Goal: Information Seeking & Learning: Find specific fact

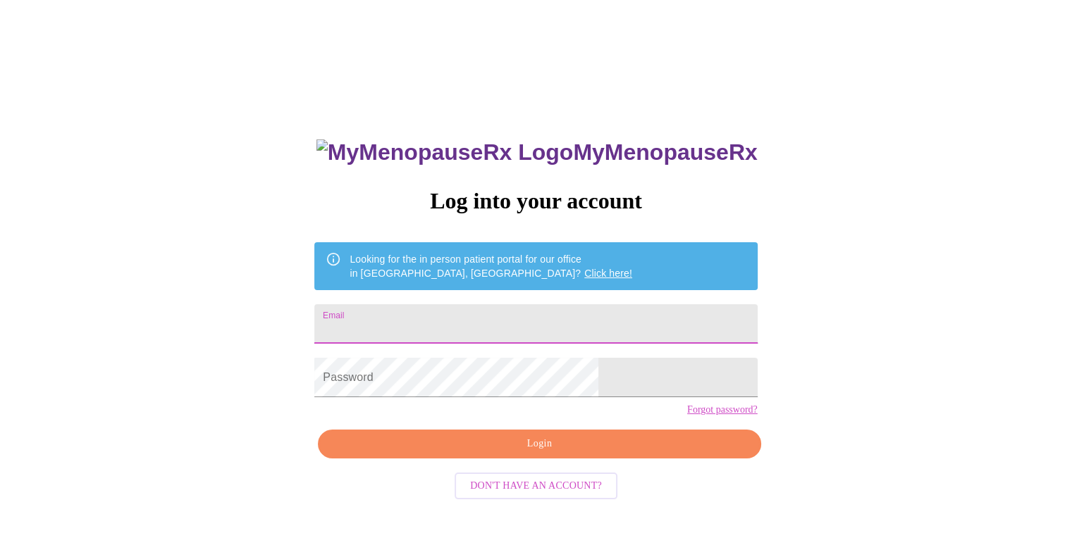
click at [508, 316] on input "Email" at bounding box center [535, 323] width 443 height 39
type input "[PERSON_NAME][EMAIL_ADDRESS][PERSON_NAME][DOMAIN_NAME]"
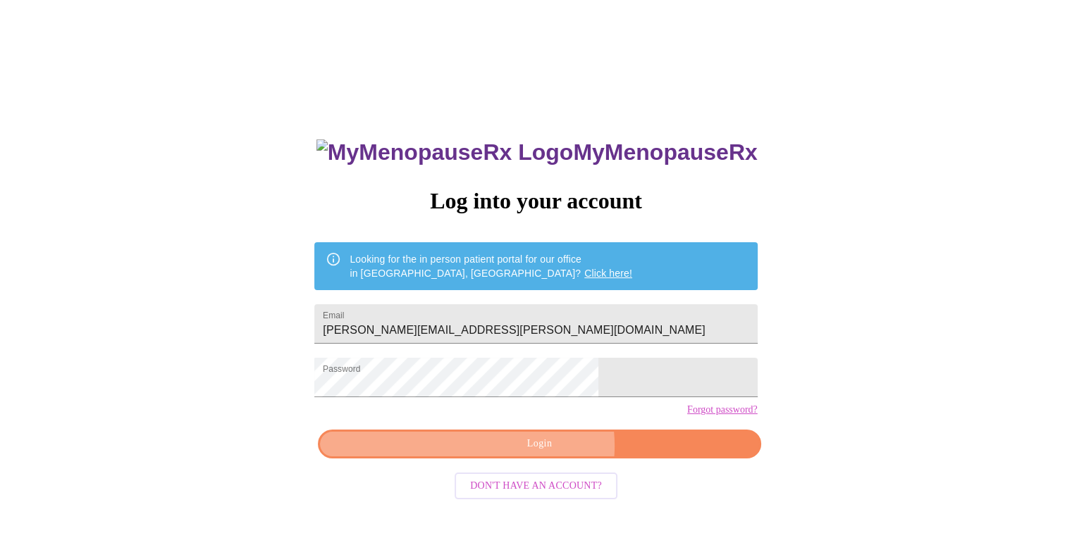
click at [545, 453] on span "Login" at bounding box center [539, 445] width 410 height 18
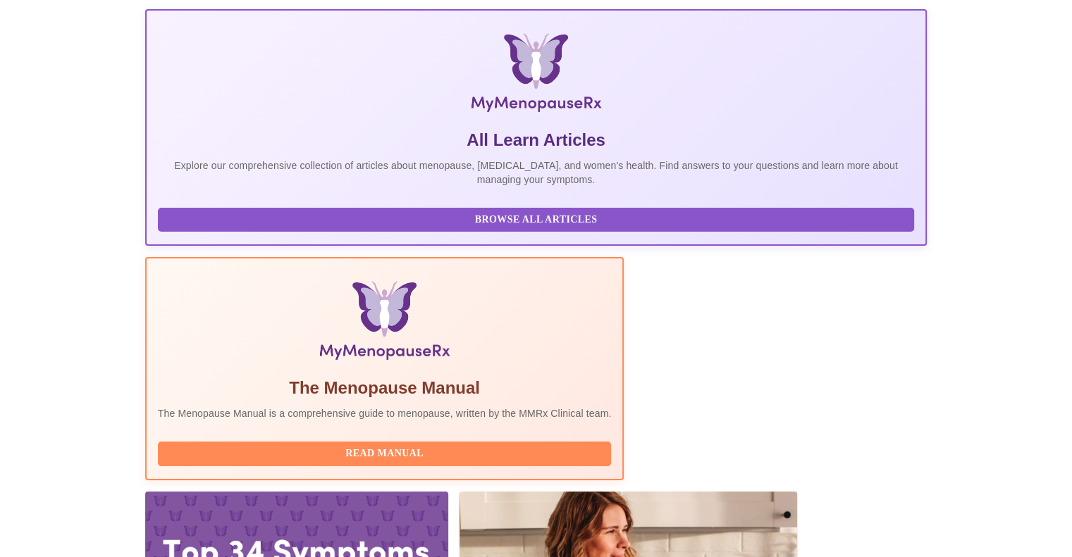
scroll to position [199, 0]
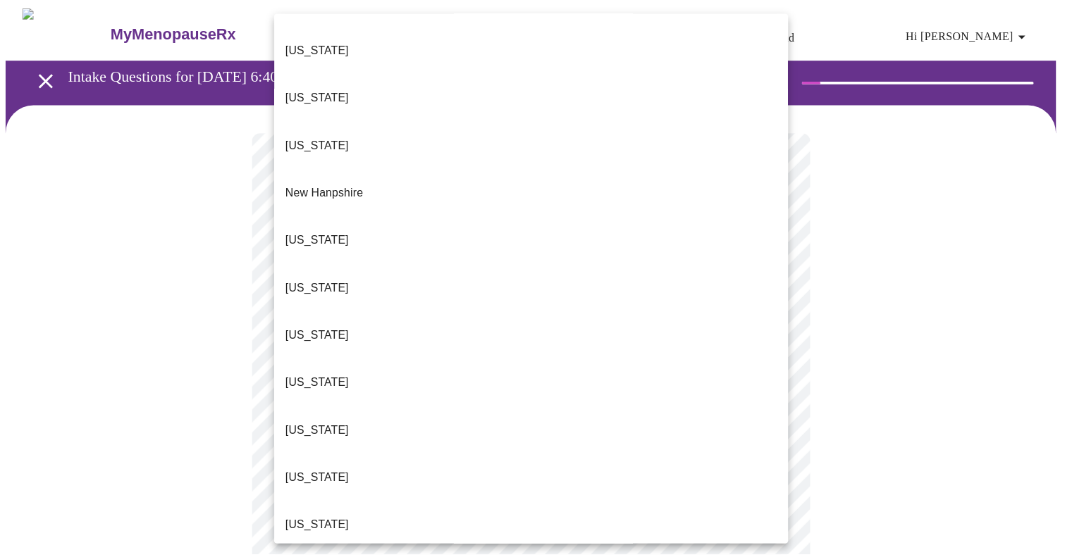
scroll to position [1228, 0]
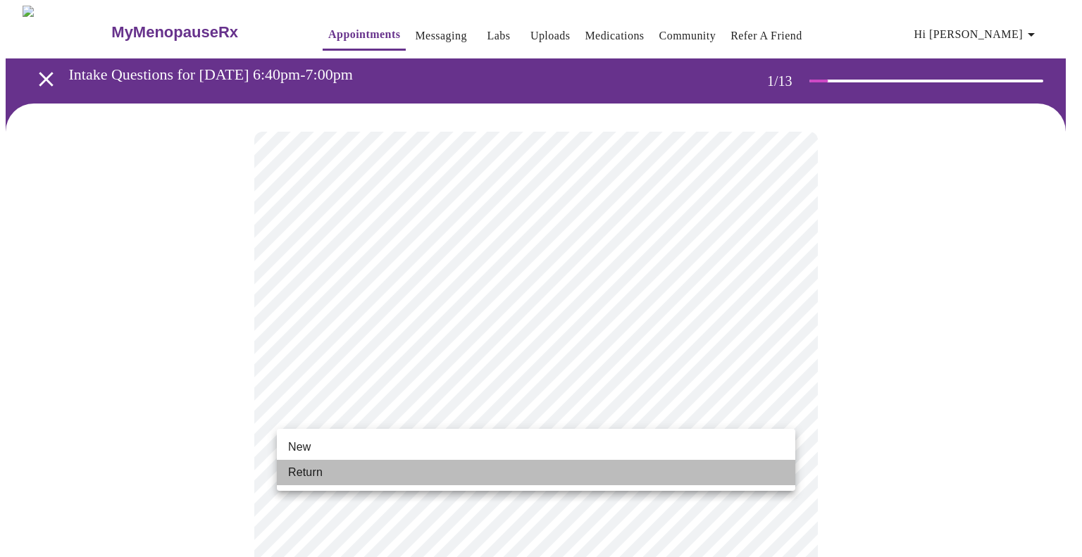
click at [391, 478] on li "Return" at bounding box center [536, 472] width 519 height 25
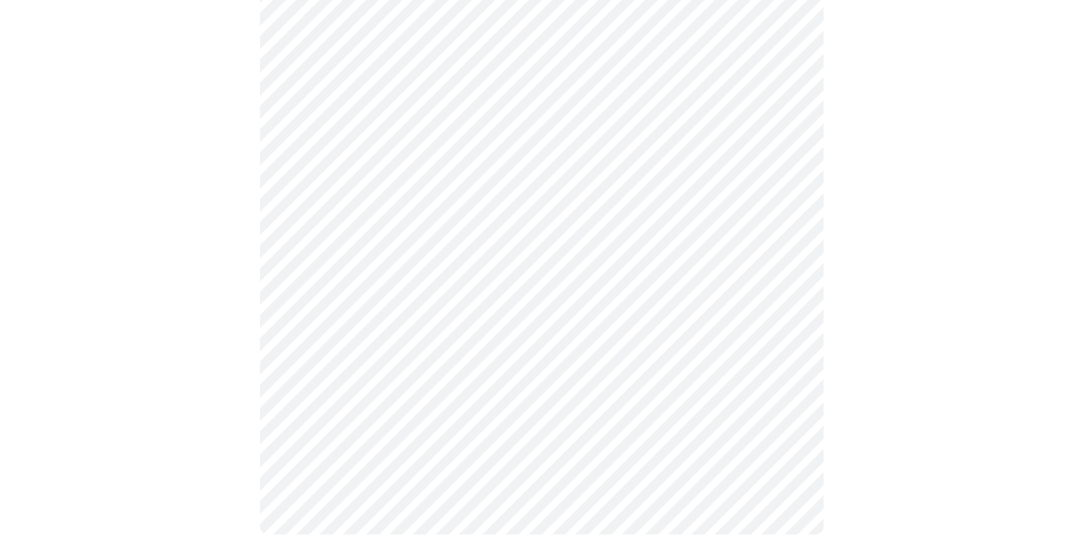
scroll to position [0, 0]
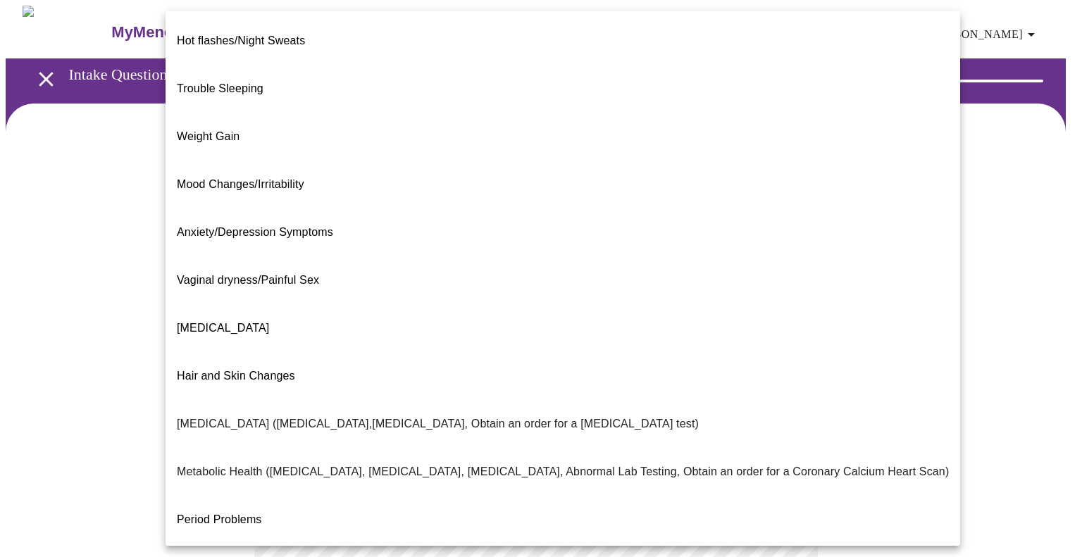
click at [704, 293] on body "MyMenopauseRx Appointments Messaging Labs Uploads Medications Community Refer a…" at bounding box center [541, 429] width 1071 height 846
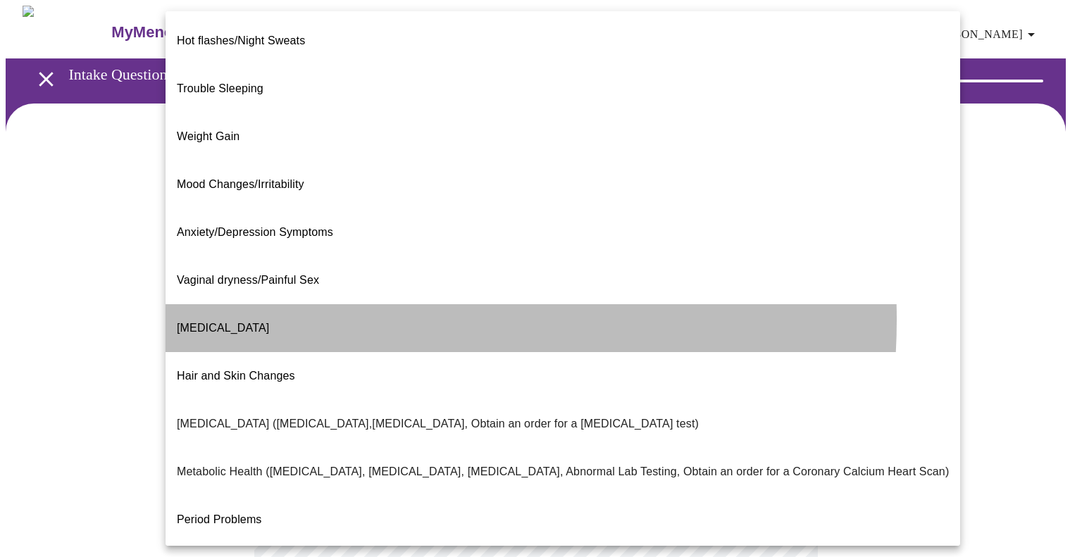
click at [302, 304] on li "[MEDICAL_DATA]" at bounding box center [563, 328] width 795 height 48
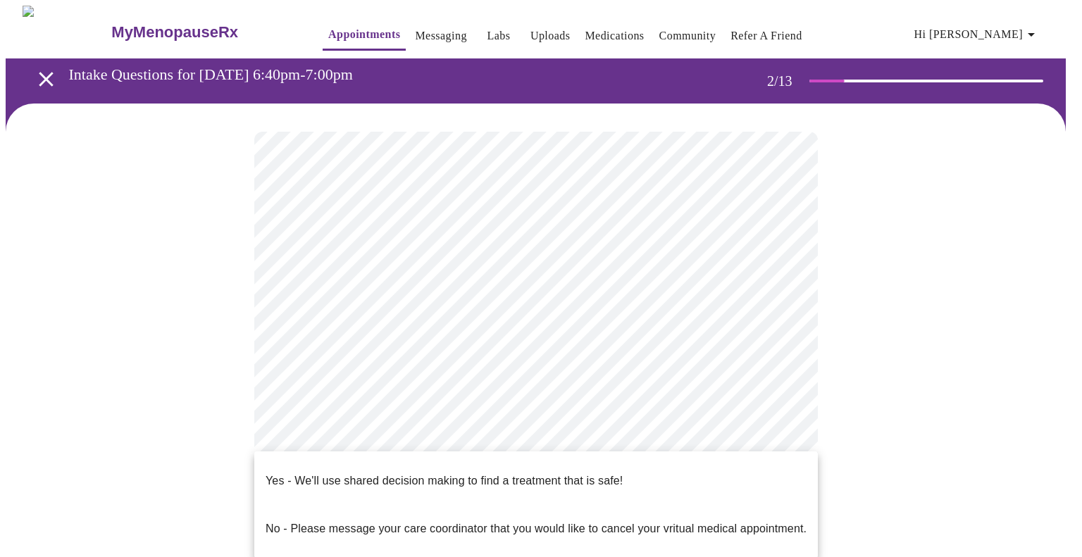
click at [660, 436] on body "MyMenopauseRx Appointments Messaging Labs Uploads Medications Community Refer a…" at bounding box center [541, 425] width 1071 height 838
click at [922, 287] on div at bounding box center [541, 278] width 1082 height 557
click at [725, 424] on body "MyMenopauseRx Appointments Messaging Labs Uploads Medications Community Refer a…" at bounding box center [541, 425] width 1071 height 838
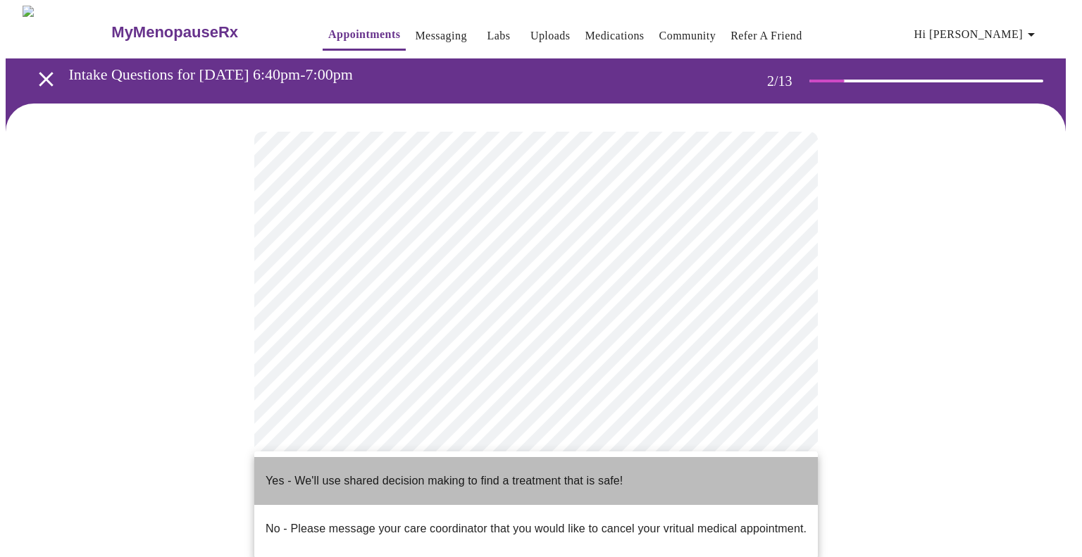
click at [667, 471] on li "Yes - We'll use shared decision making to find a treatment that is safe!" at bounding box center [536, 481] width 564 height 48
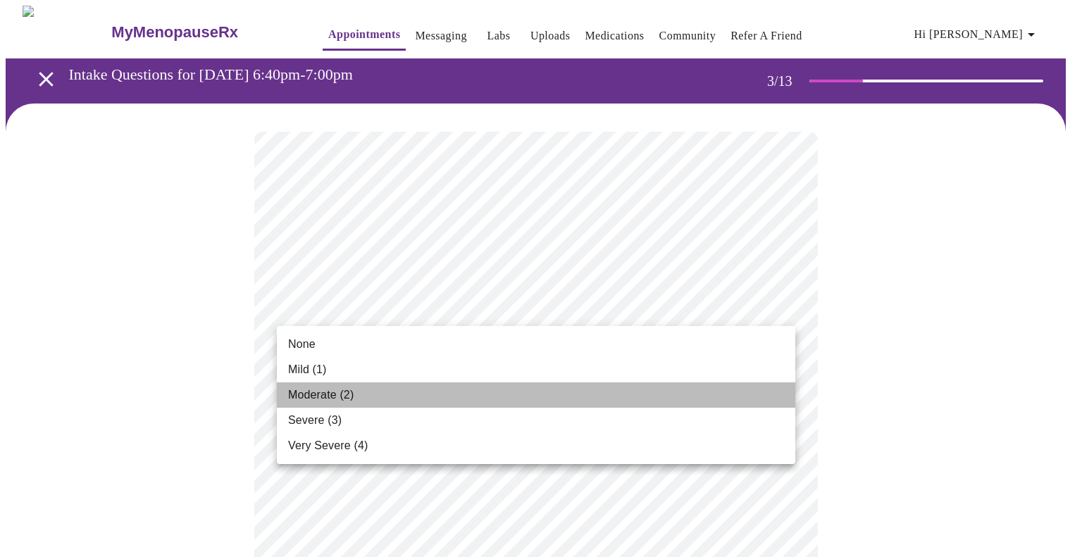
click at [727, 394] on li "Moderate (2)" at bounding box center [536, 395] width 519 height 25
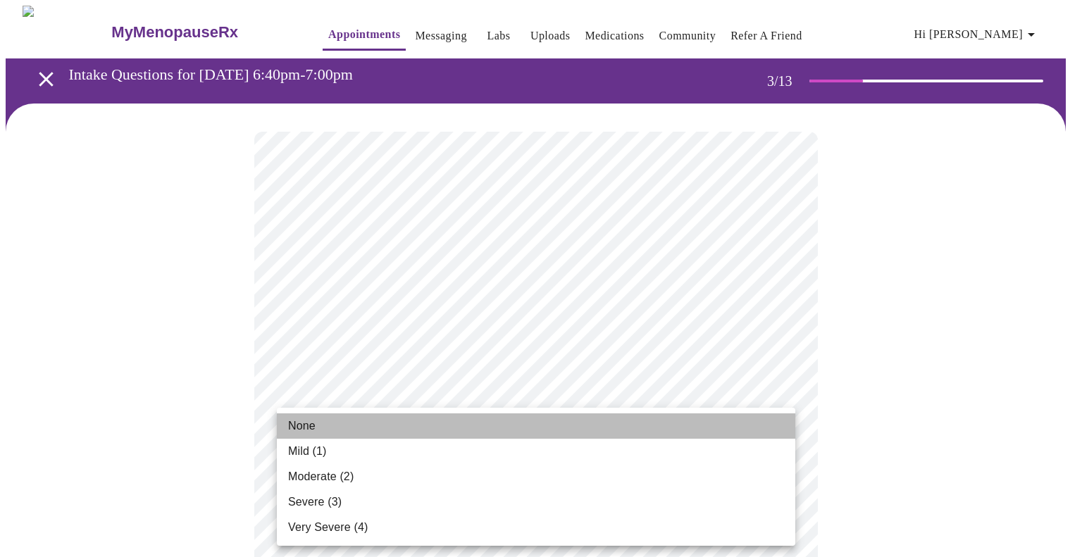
click at [687, 422] on li "None" at bounding box center [536, 426] width 519 height 25
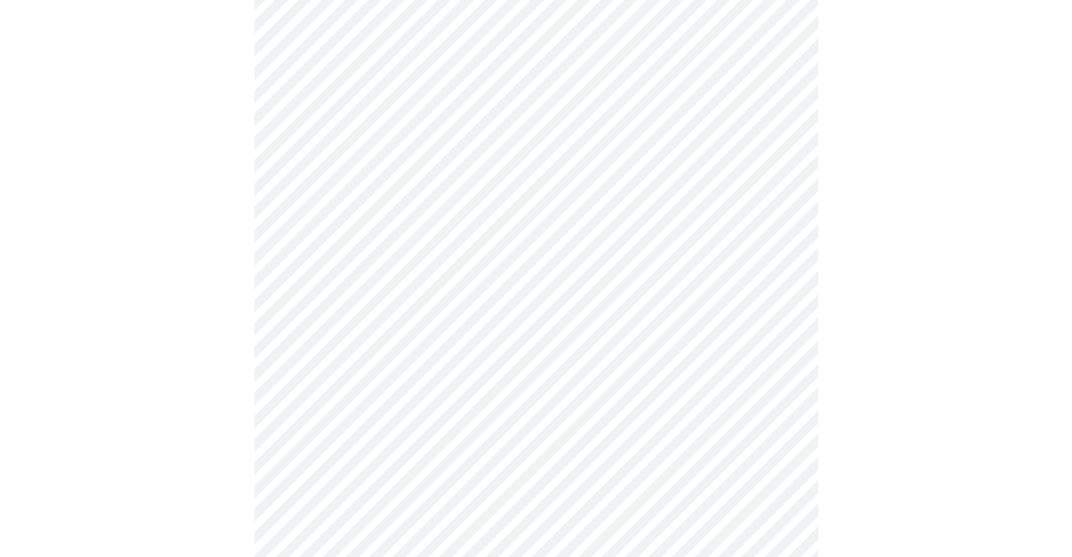
scroll to position [211, 0]
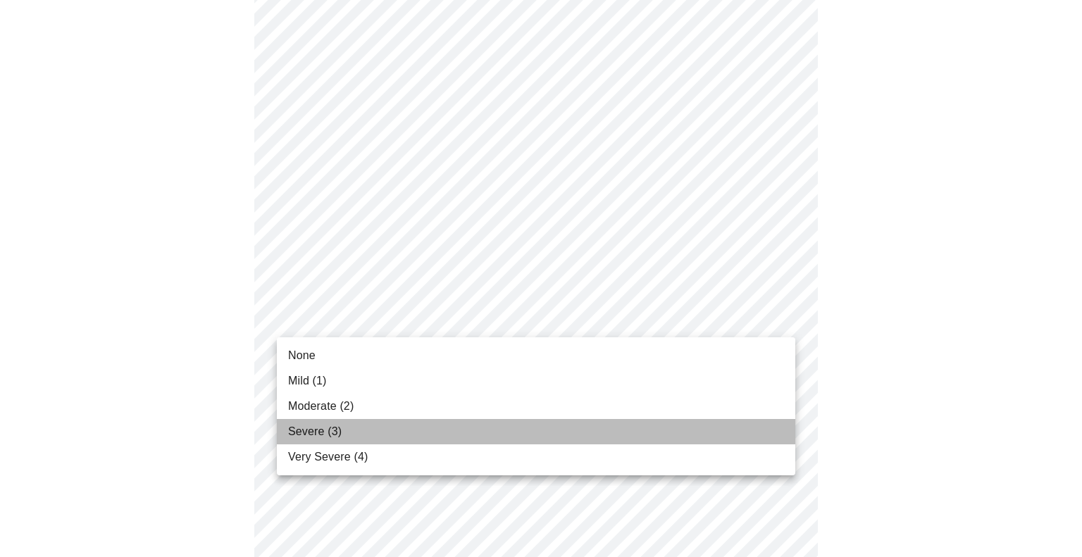
click at [565, 436] on li "Severe (3)" at bounding box center [536, 431] width 519 height 25
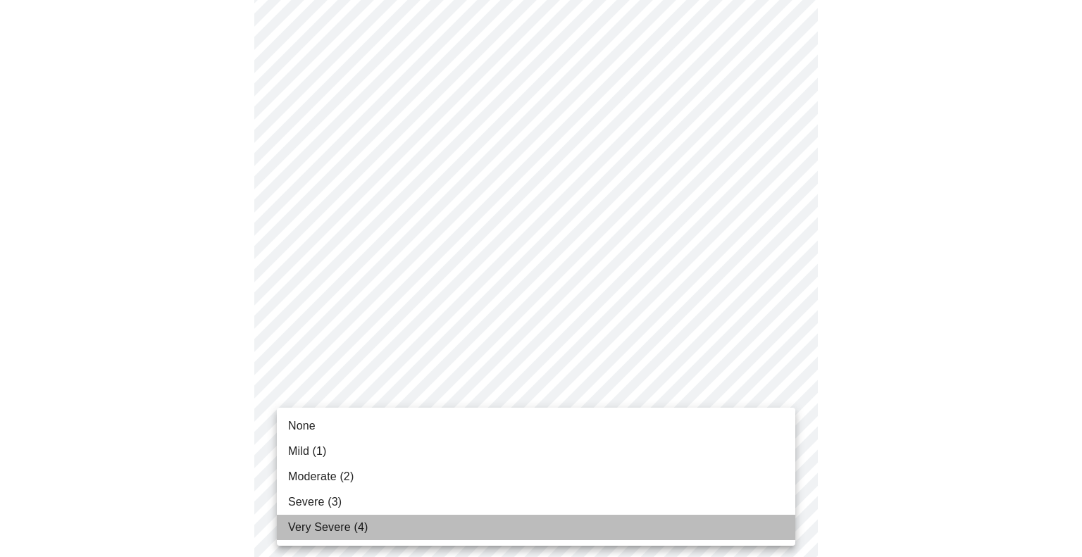
click at [581, 515] on li "Very Severe (4)" at bounding box center [536, 527] width 519 height 25
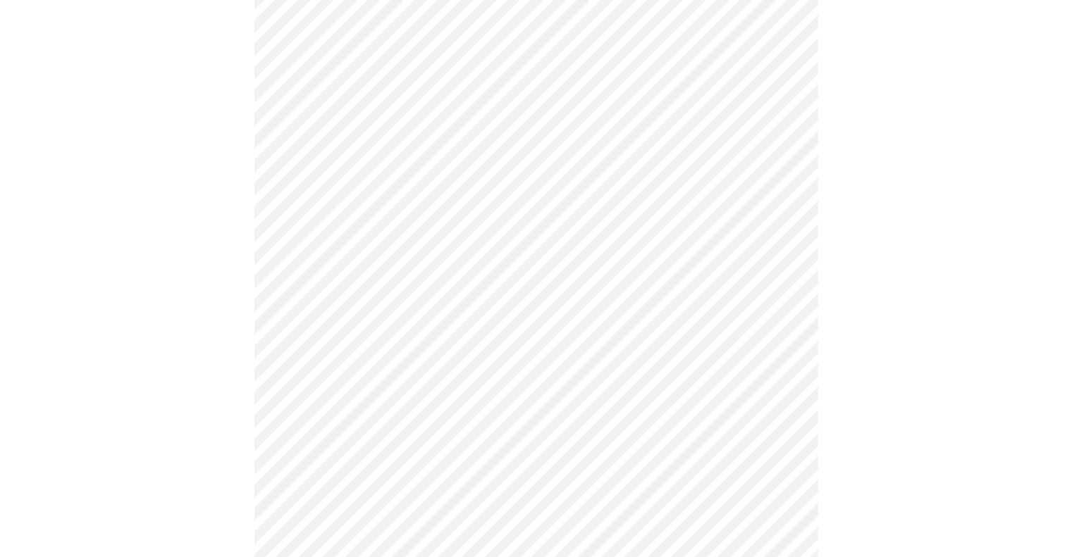
scroll to position [427, 0]
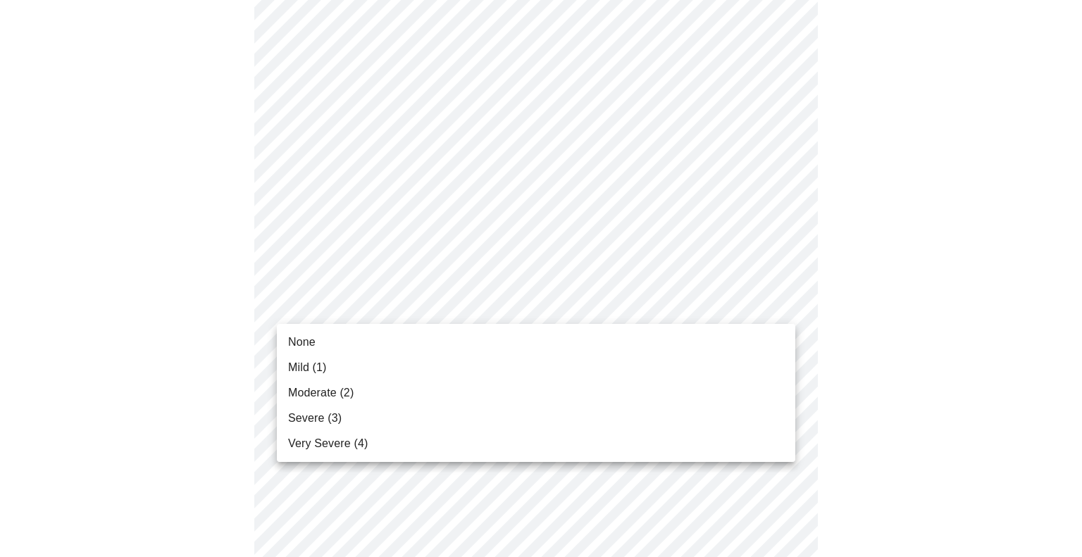
click at [785, 309] on body "MyMenopauseRx Appointments Messaging Labs Uploads Medications Community Refer a…" at bounding box center [541, 477] width 1071 height 1796
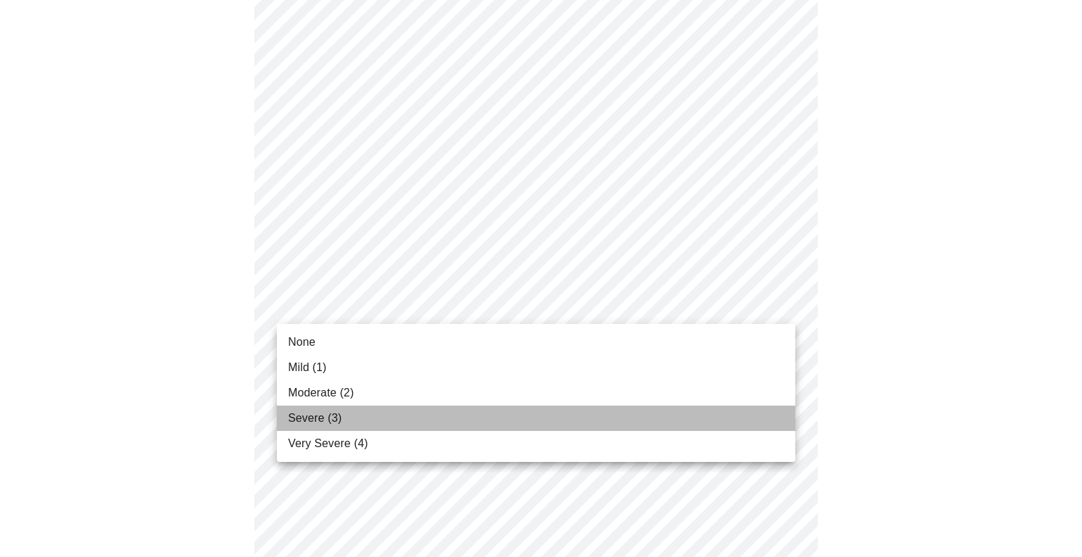
click at [708, 409] on li "Severe (3)" at bounding box center [536, 418] width 519 height 25
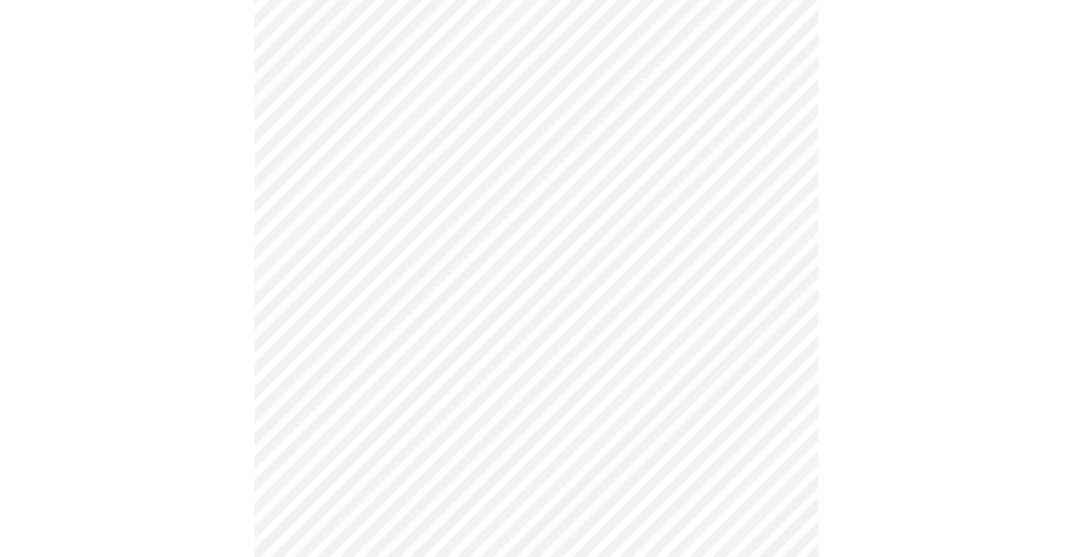
scroll to position [668, 0]
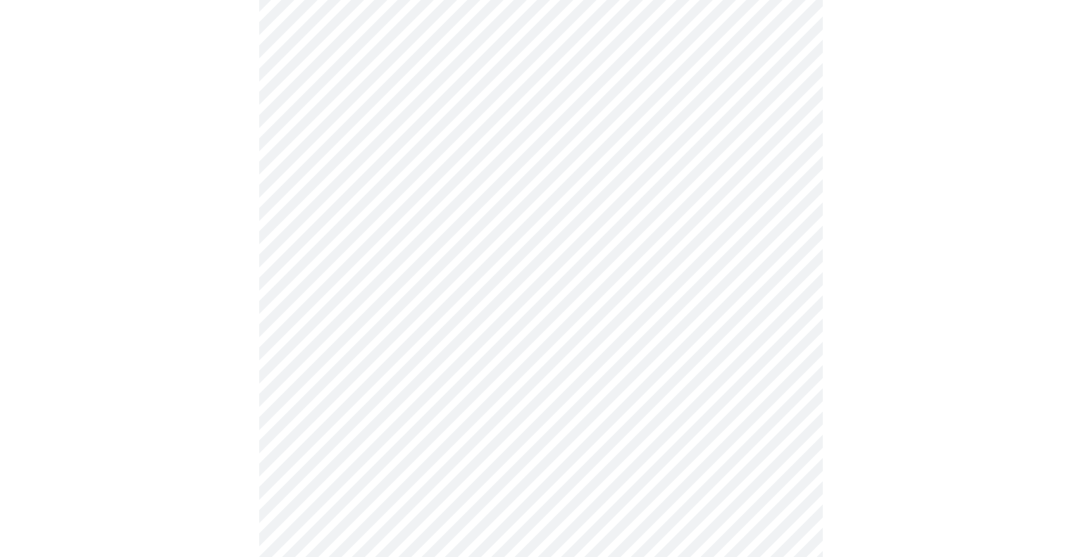
click at [757, 293] on body "MyMenopauseRx Appointments Messaging Labs Uploads Medications Community Refer a…" at bounding box center [541, 226] width 1071 height 1776
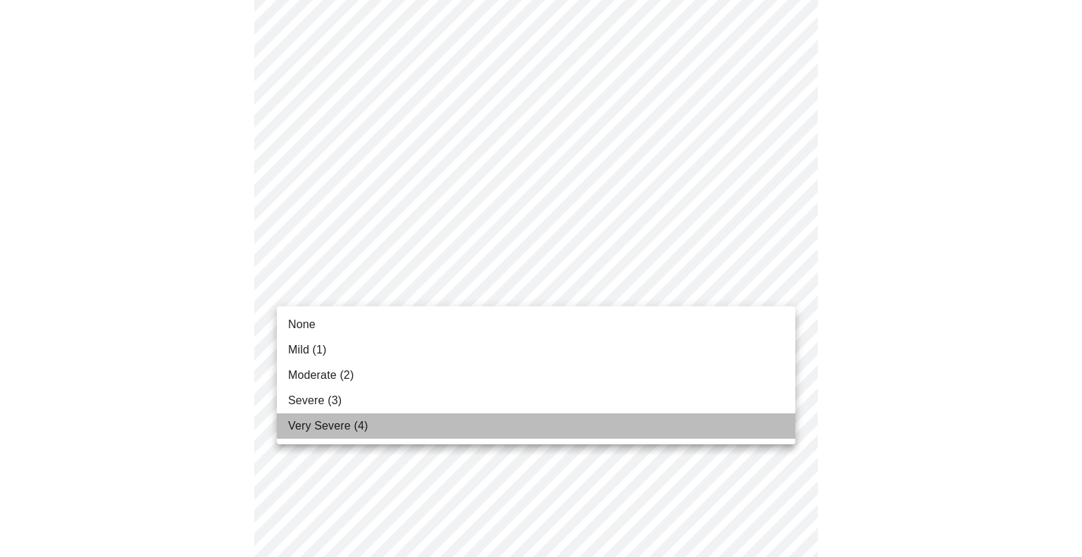
click at [624, 431] on li "Very Severe (4)" at bounding box center [536, 426] width 519 height 25
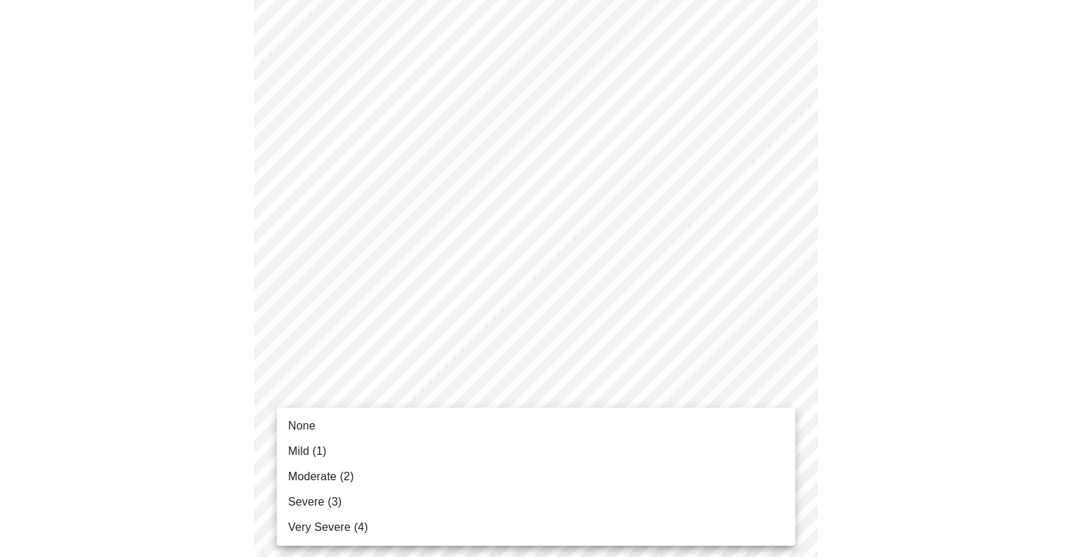
click at [647, 404] on body "MyMenopauseRx Appointments Messaging Labs Uploads Medications Community Refer a…" at bounding box center [541, 216] width 1071 height 1756
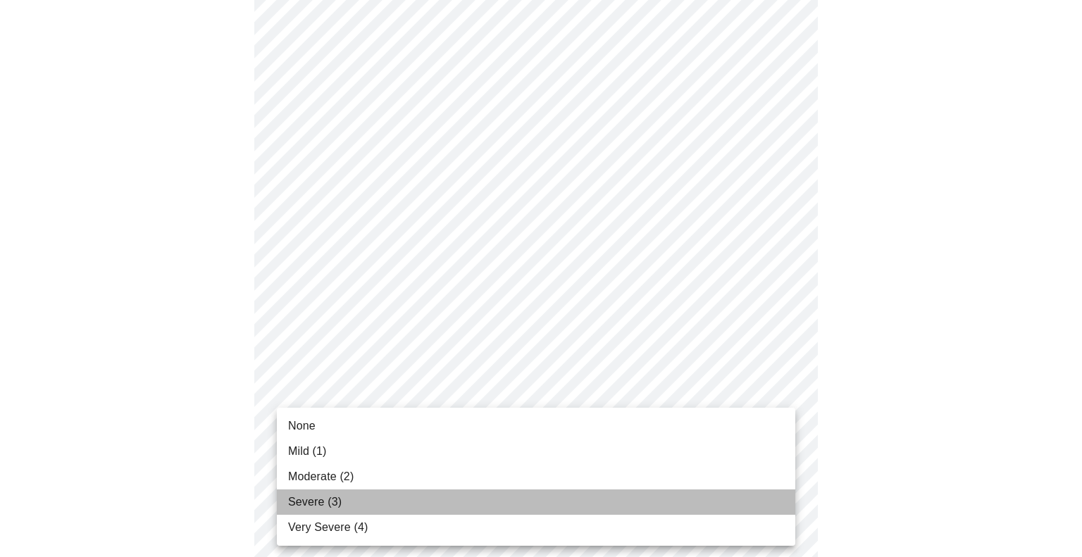
click at [555, 502] on li "Severe (3)" at bounding box center [536, 502] width 519 height 25
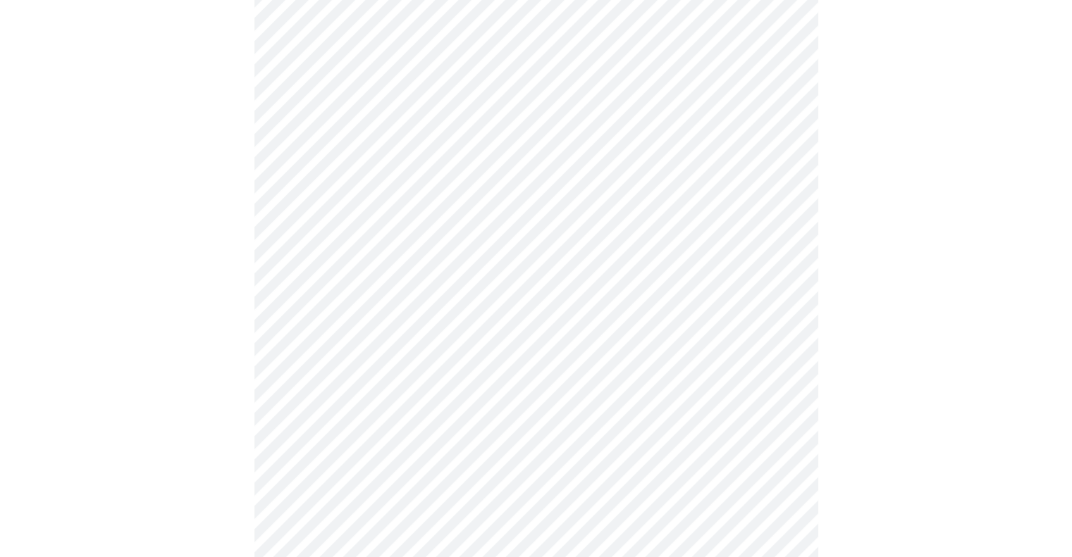
scroll to position [953, 0]
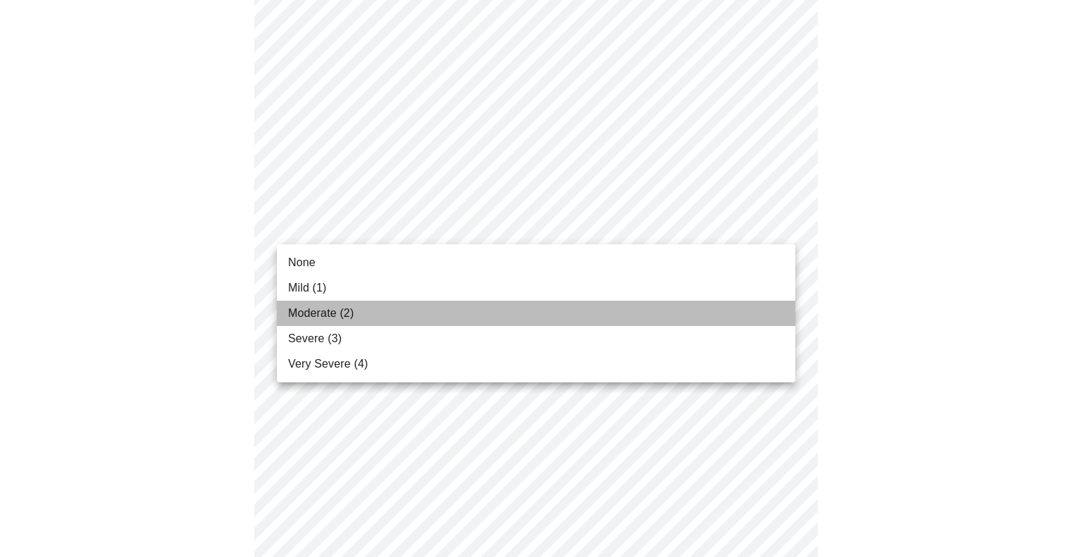
click at [624, 321] on li "Moderate (2)" at bounding box center [536, 313] width 519 height 25
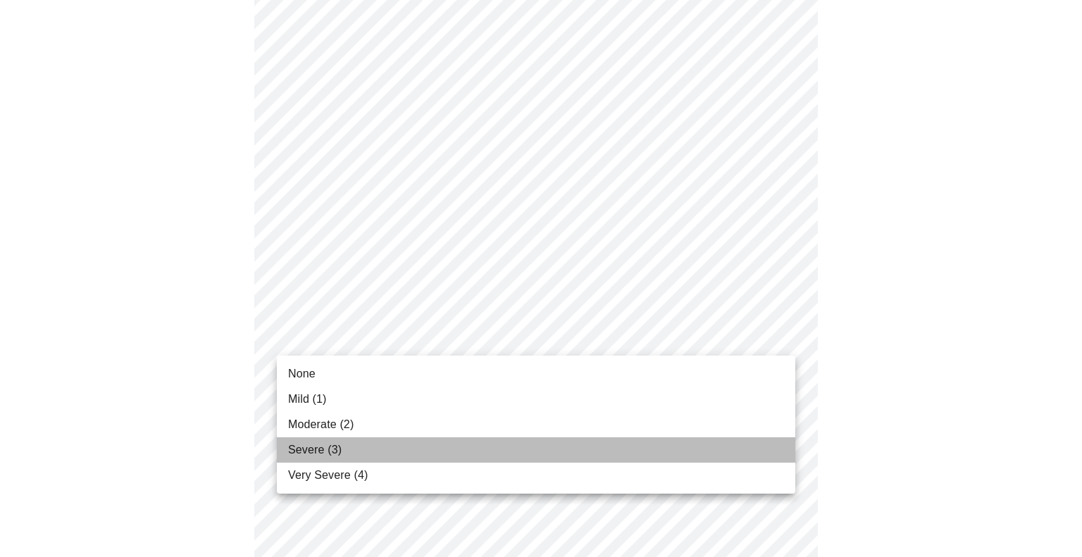
click at [574, 452] on li "Severe (3)" at bounding box center [536, 450] width 519 height 25
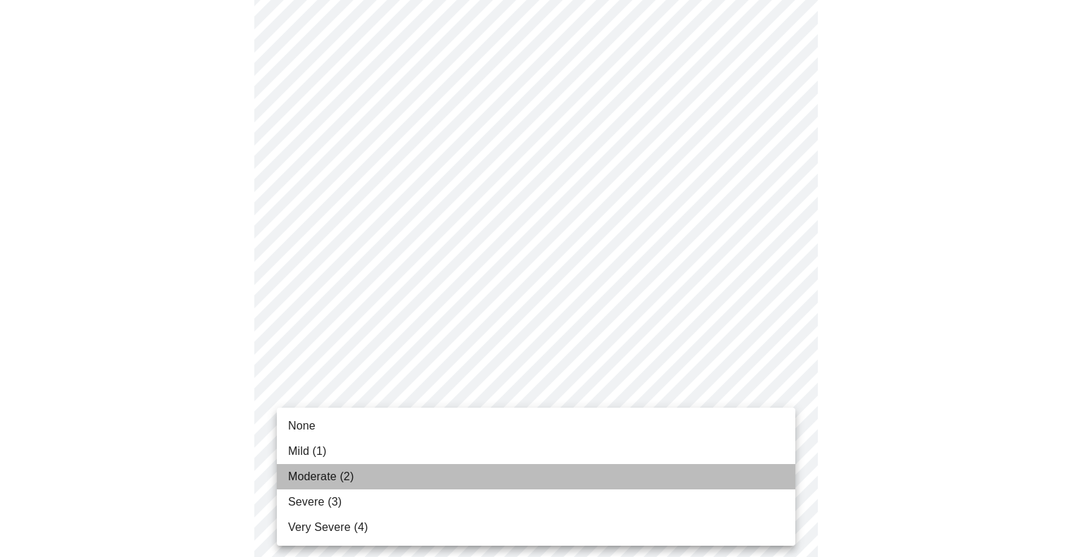
click at [483, 476] on li "Moderate (2)" at bounding box center [536, 476] width 519 height 25
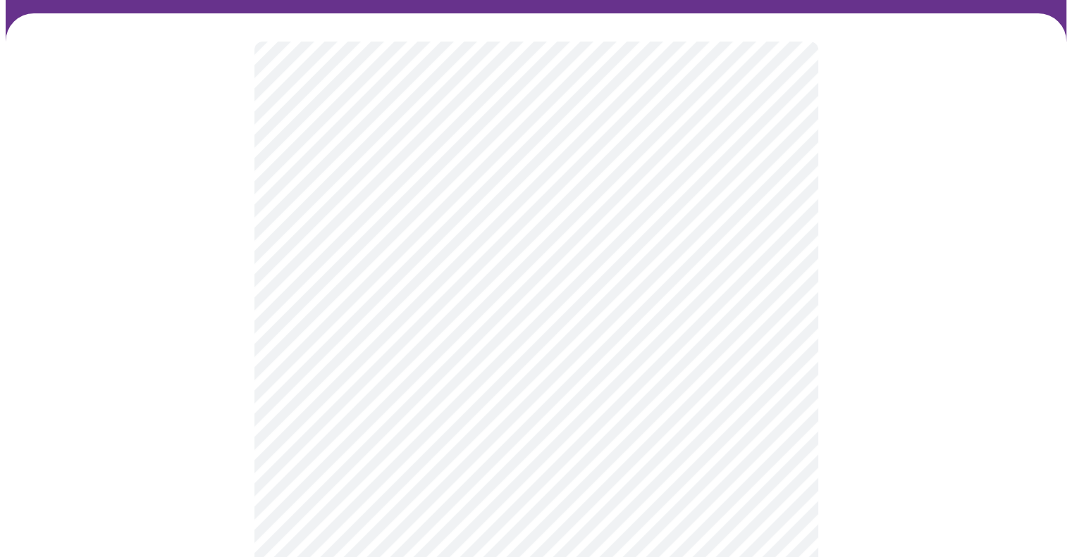
scroll to position [0, 0]
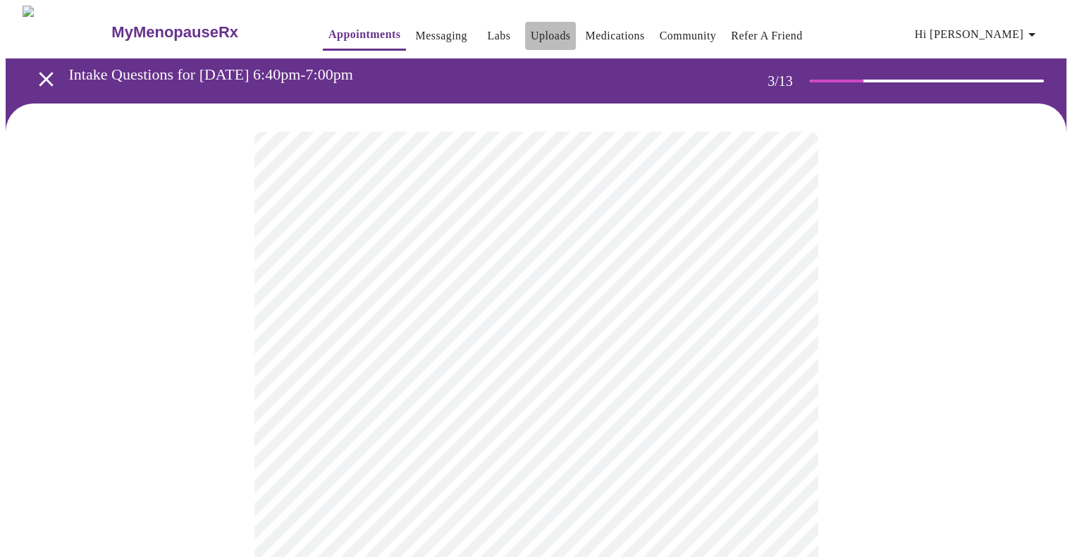
click at [531, 30] on link "Uploads" at bounding box center [551, 36] width 40 height 20
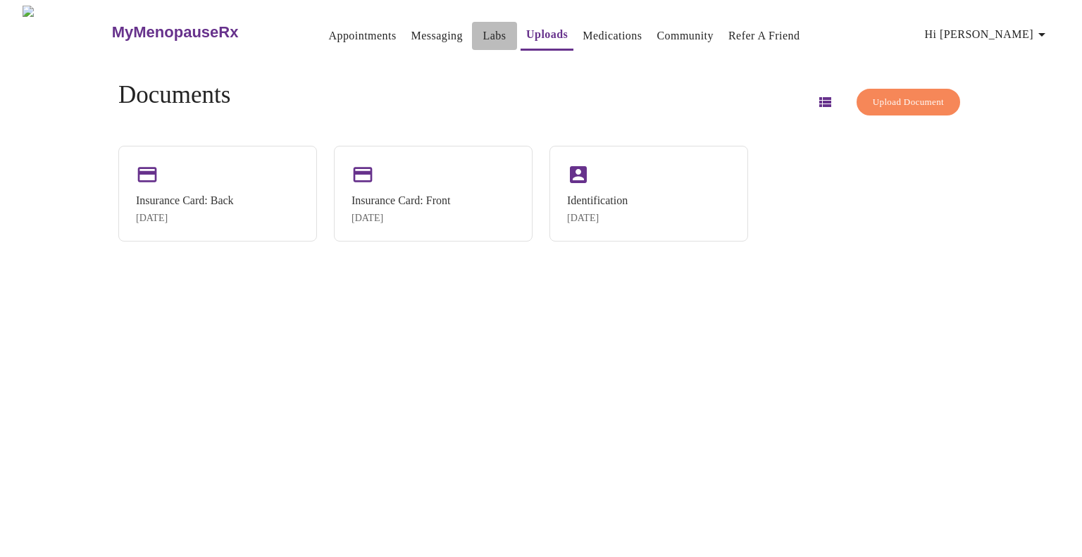
click at [483, 32] on link "Labs" at bounding box center [494, 36] width 23 height 20
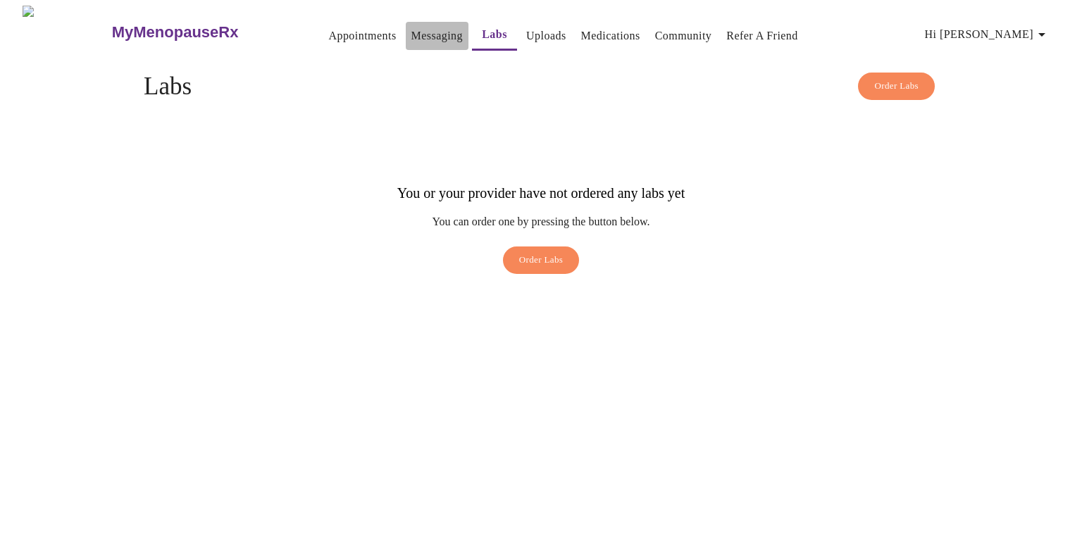
click at [412, 31] on link "Messaging" at bounding box center [437, 36] width 51 height 20
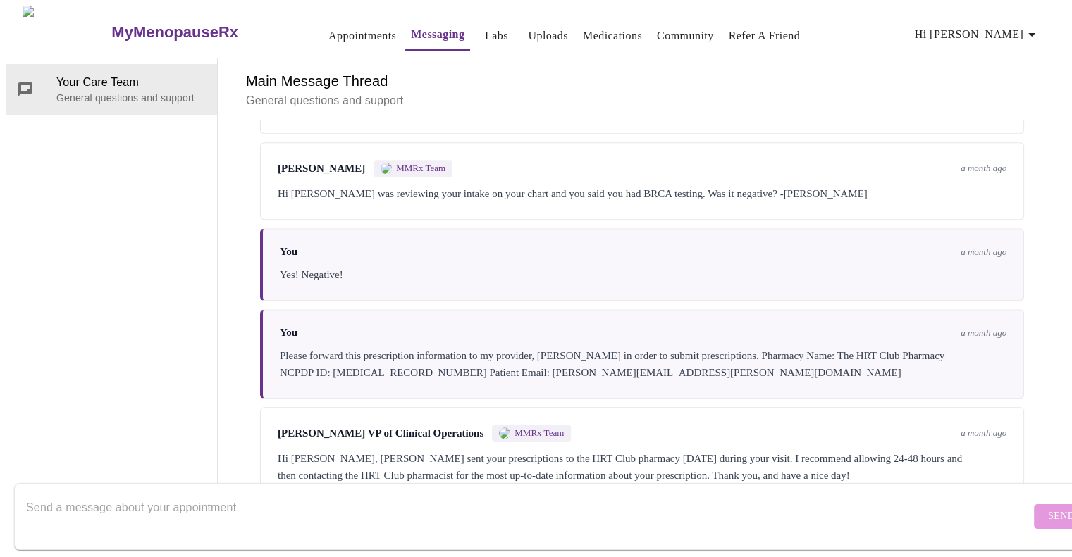
click at [598, 27] on link "Medications" at bounding box center [612, 36] width 59 height 20
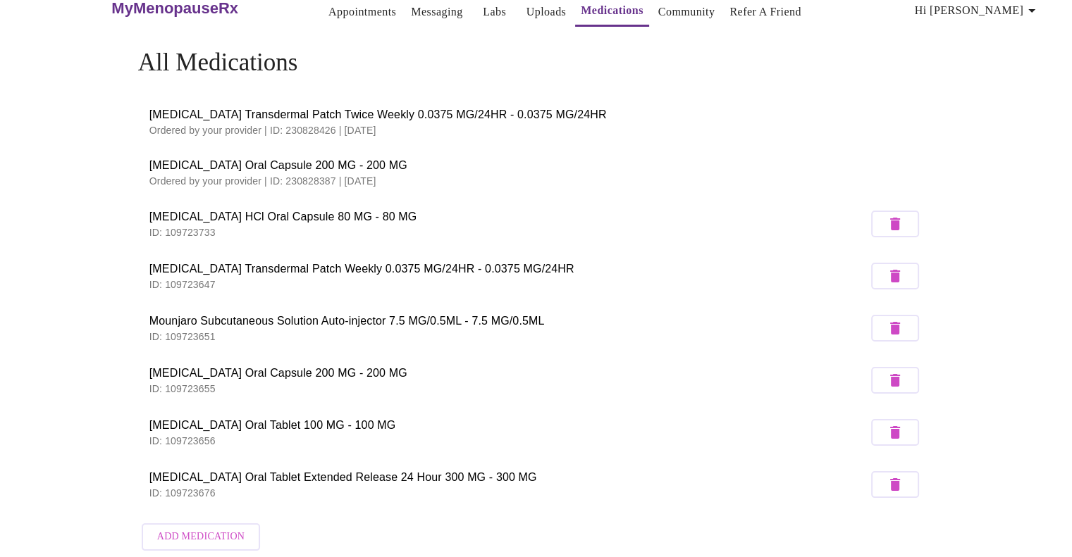
scroll to position [12, 0]
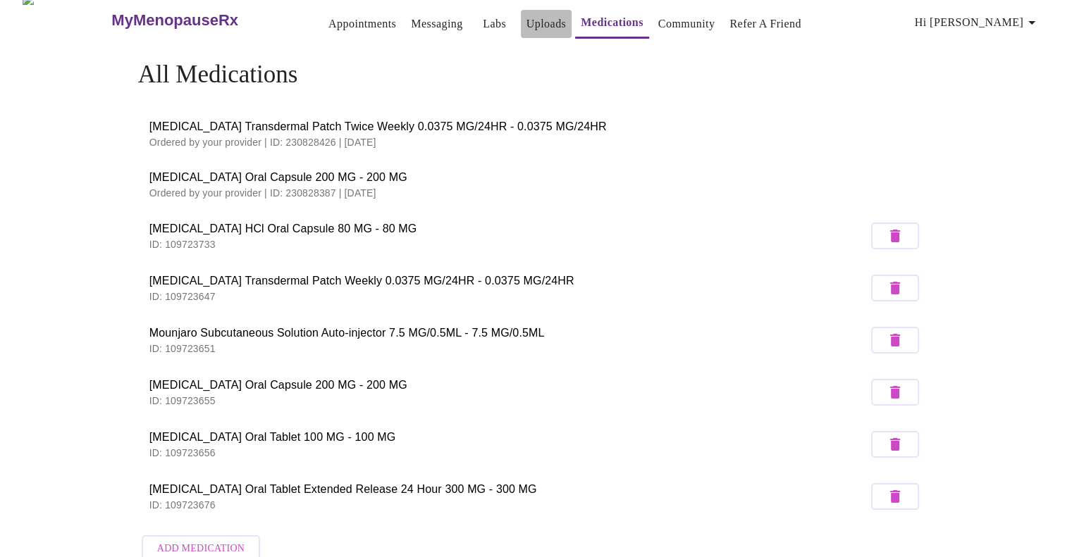
click at [528, 14] on link "Uploads" at bounding box center [546, 24] width 40 height 20
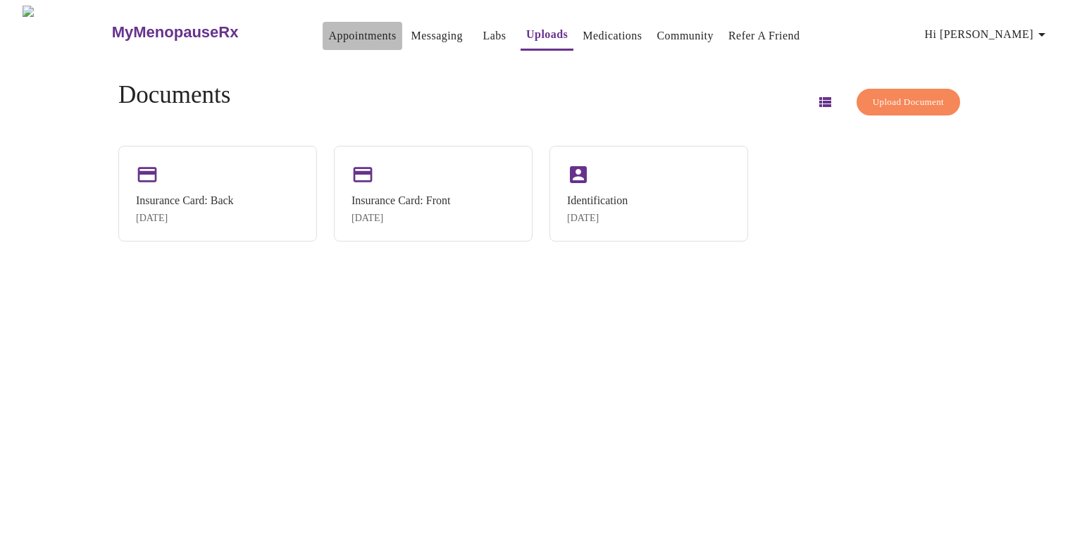
click at [328, 36] on link "Appointments" at bounding box center [362, 36] width 68 height 20
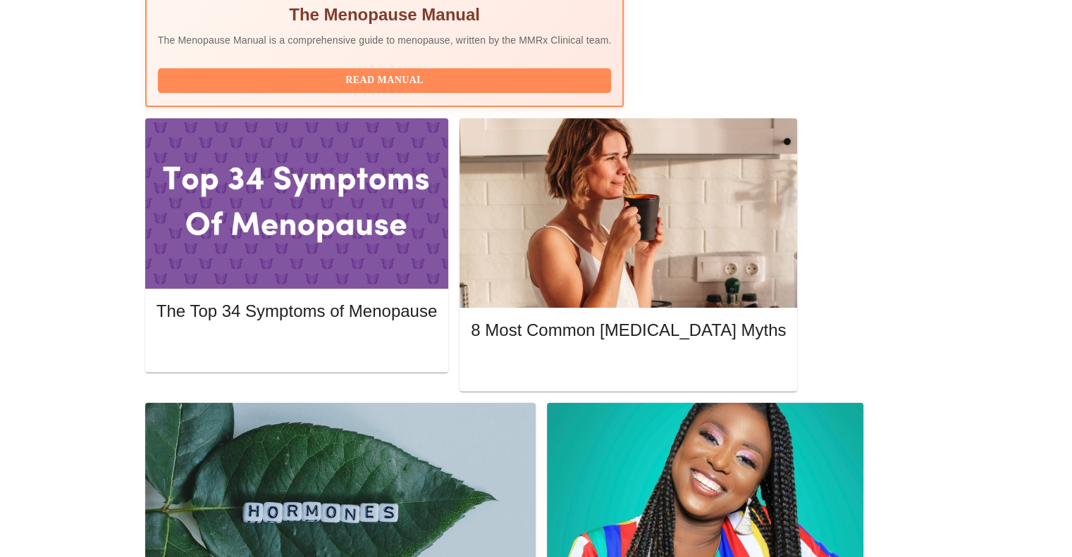
scroll to position [574, 0]
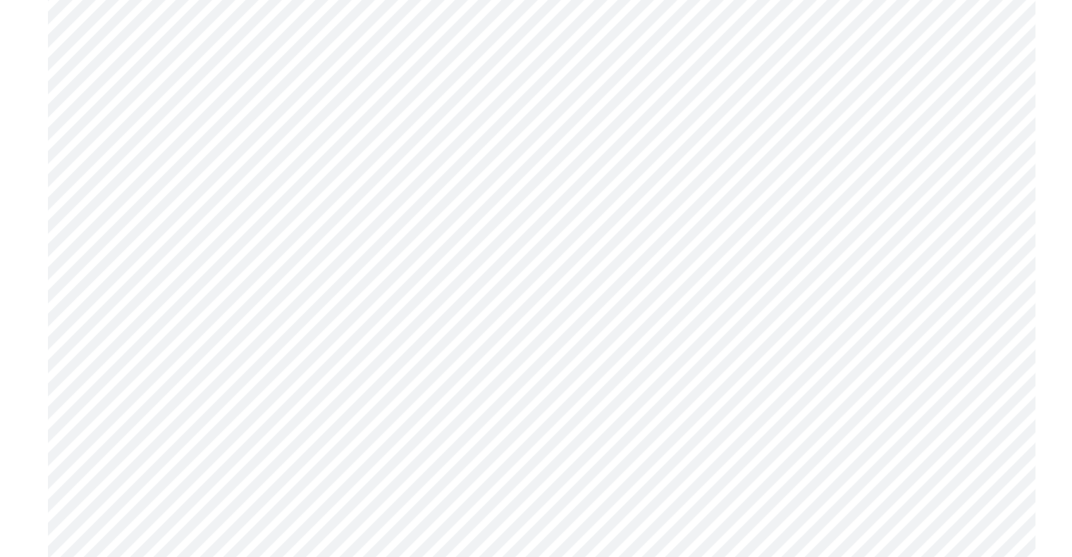
scroll to position [625, 0]
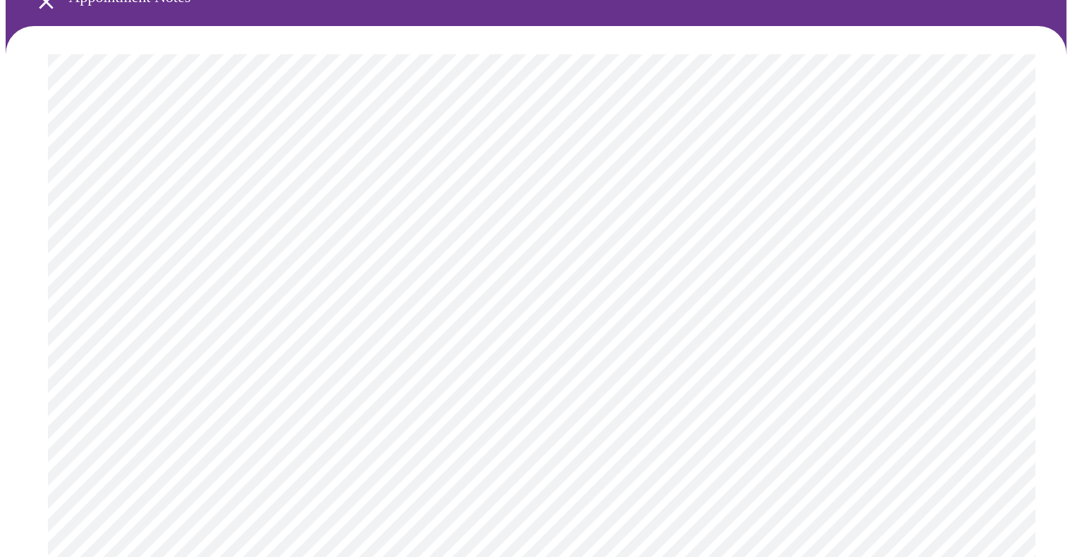
scroll to position [0, 0]
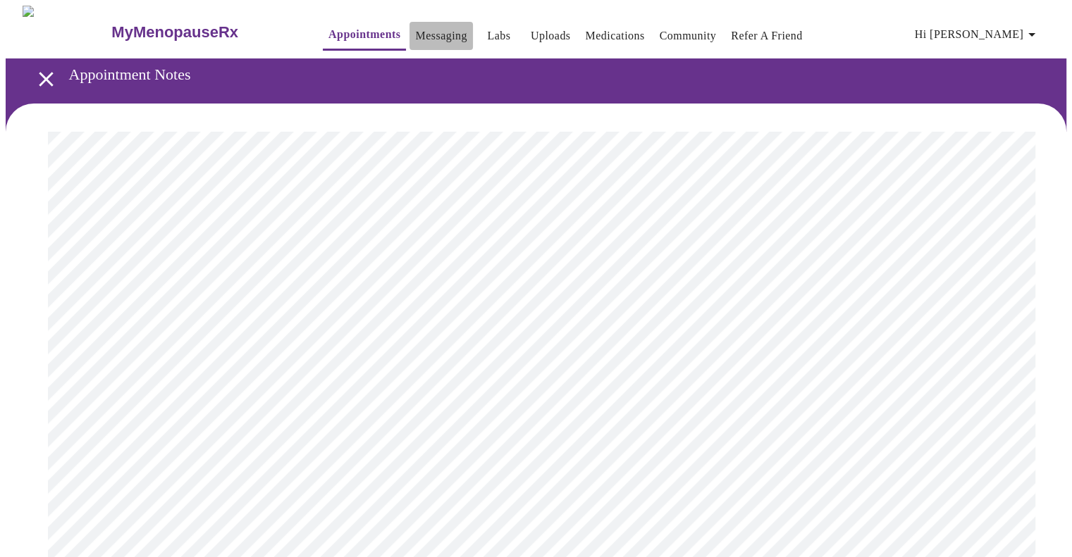
click at [415, 28] on link "Messaging" at bounding box center [440, 36] width 51 height 20
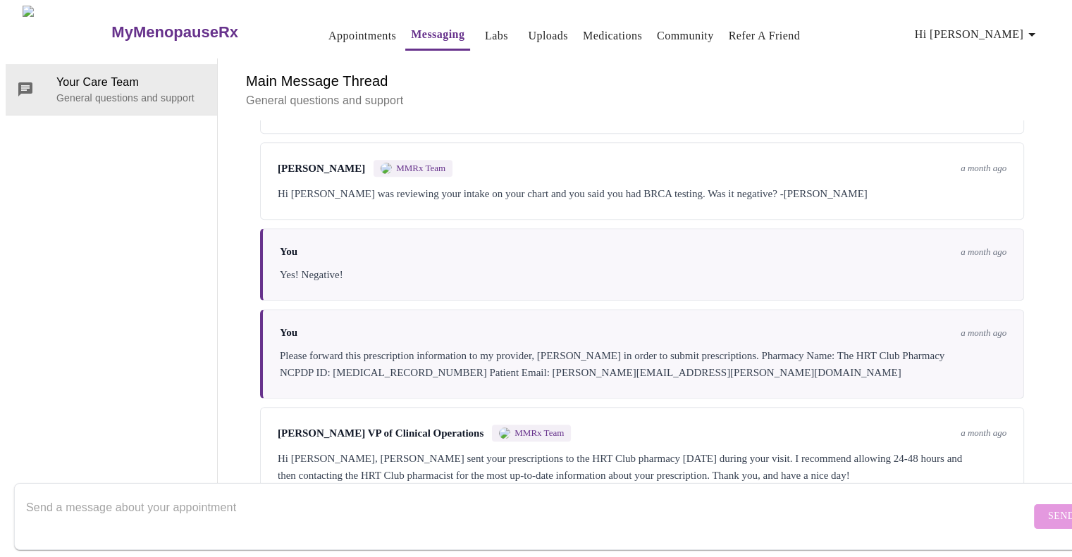
scroll to position [913, 0]
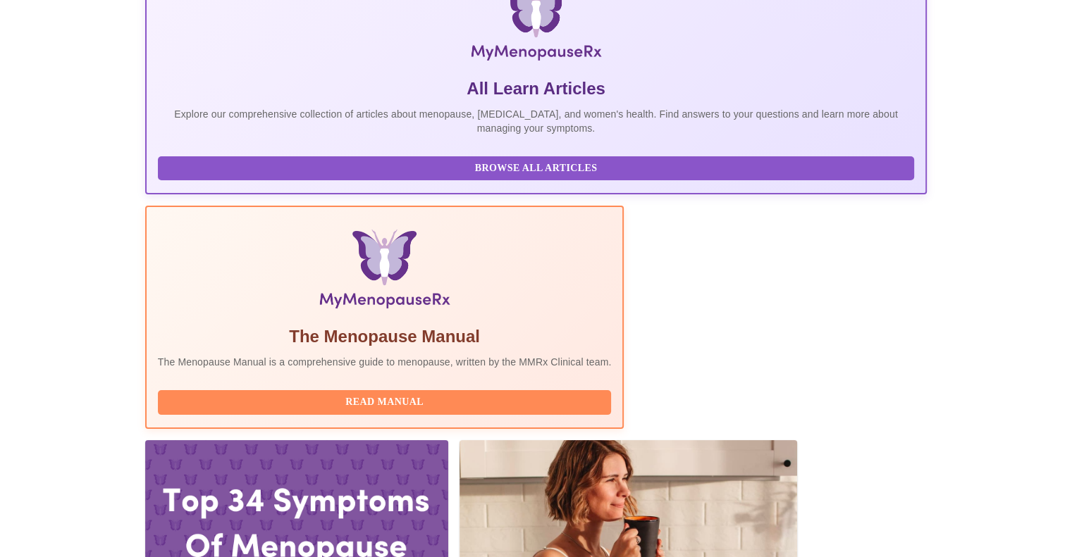
scroll to position [248, 0]
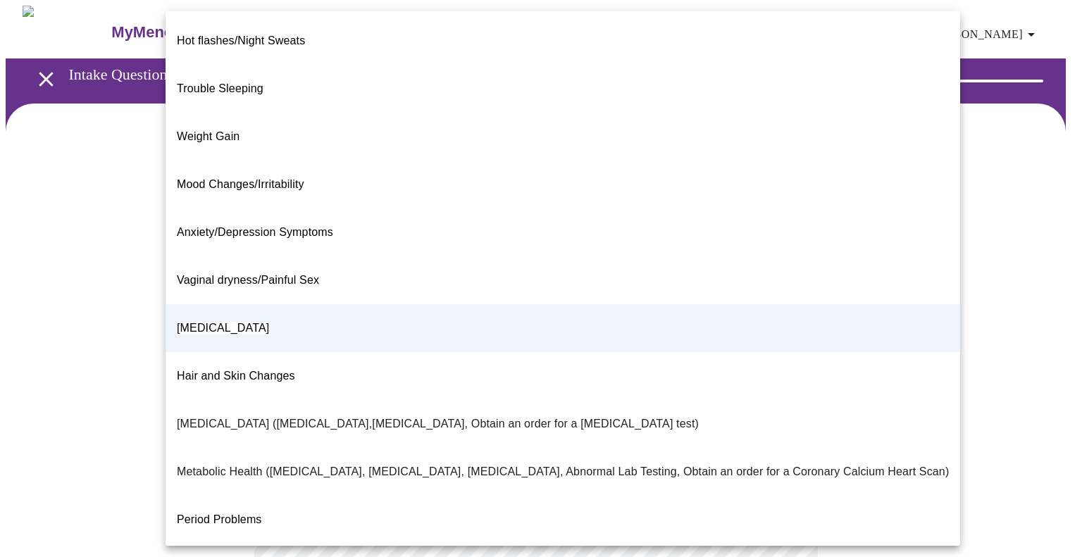
click at [731, 290] on body "MyMenopauseRx Appointments Messaging Labs Uploads Medications Community Refer a…" at bounding box center [541, 405] width 1071 height 799
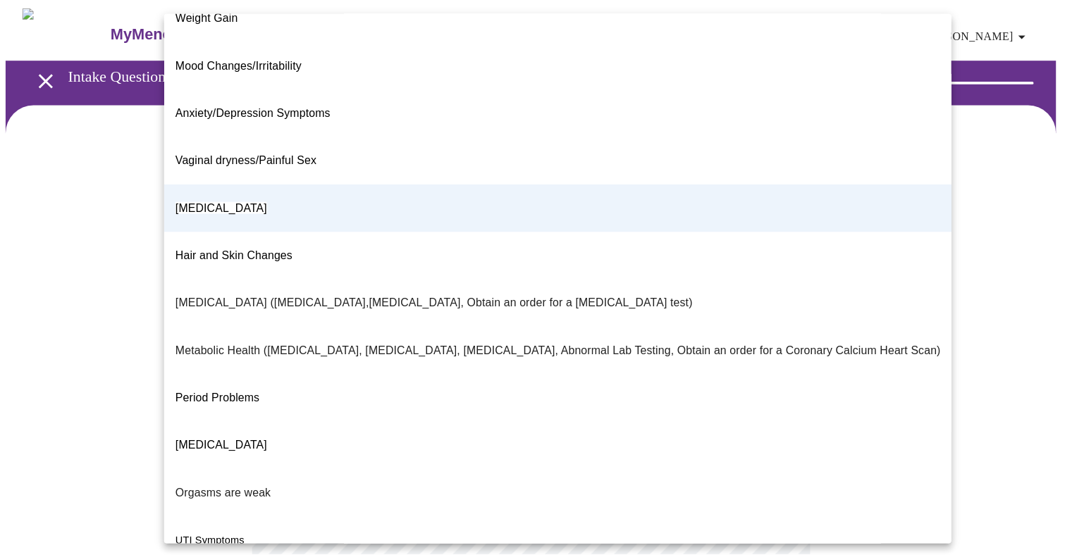
scroll to position [172, 0]
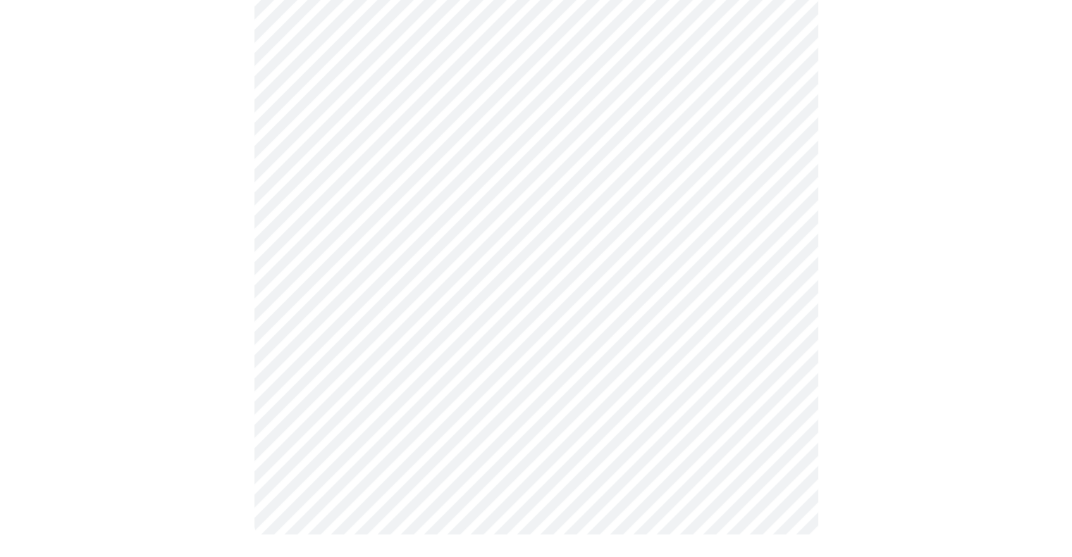
scroll to position [0, 0]
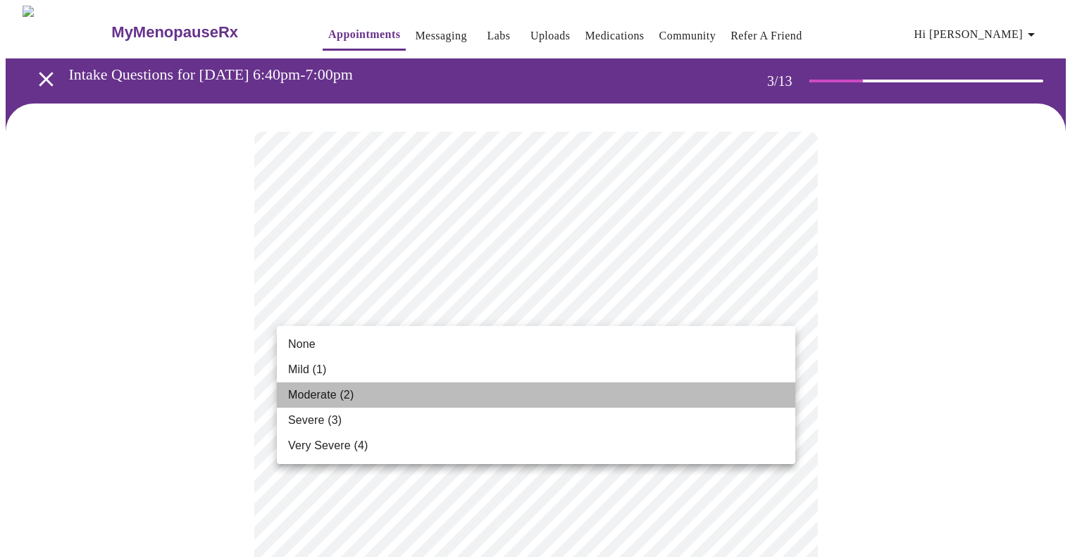
click at [612, 395] on li "Moderate (2)" at bounding box center [536, 395] width 519 height 25
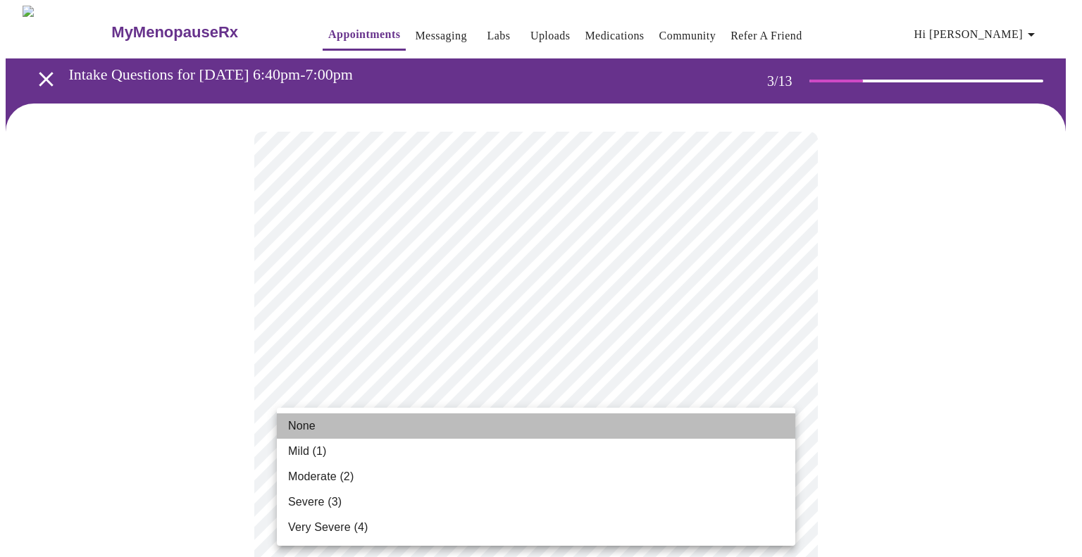
click at [548, 426] on li "None" at bounding box center [536, 426] width 519 height 25
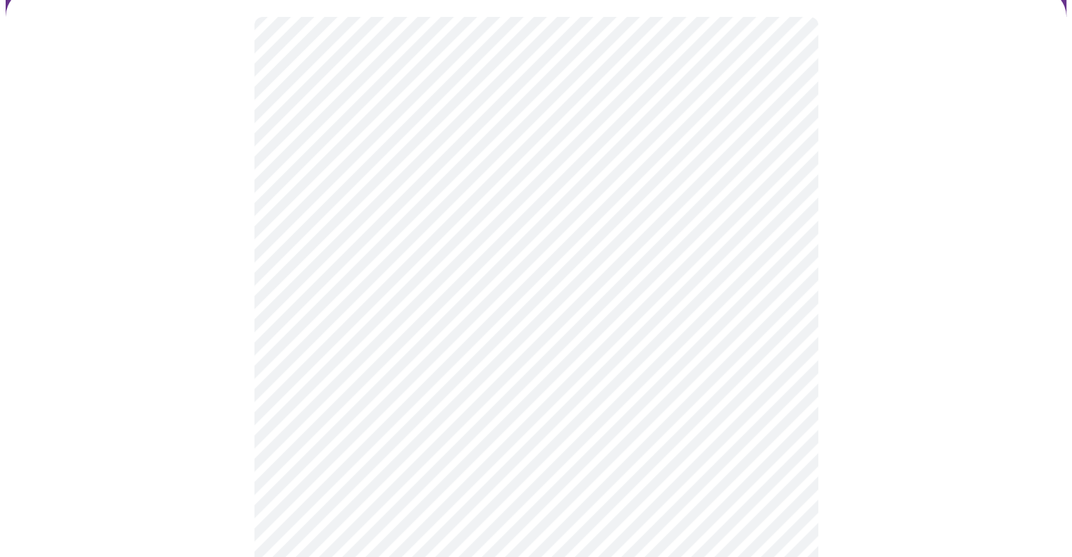
scroll to position [116, 0]
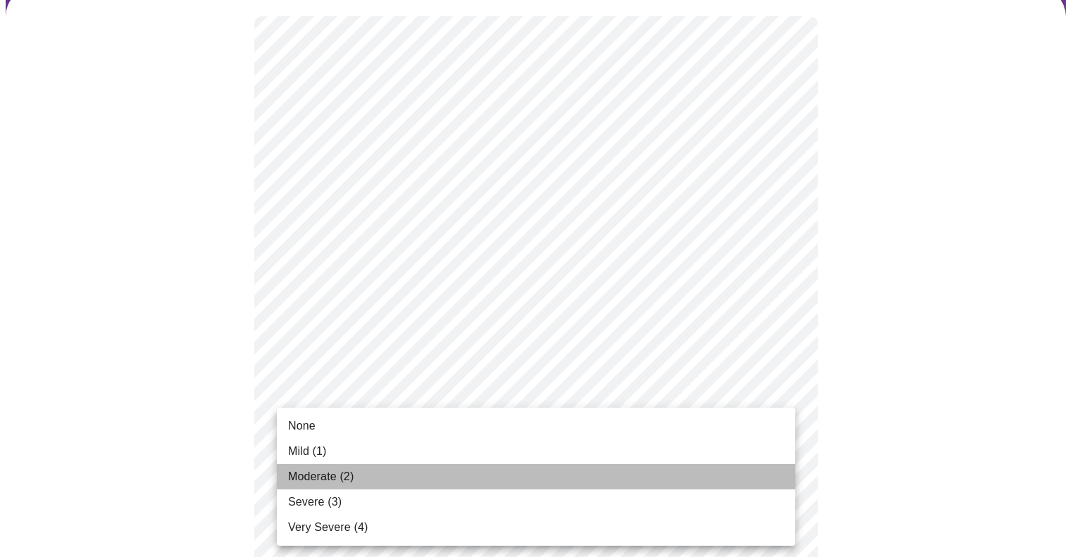
click at [401, 478] on li "Moderate (2)" at bounding box center [536, 476] width 519 height 25
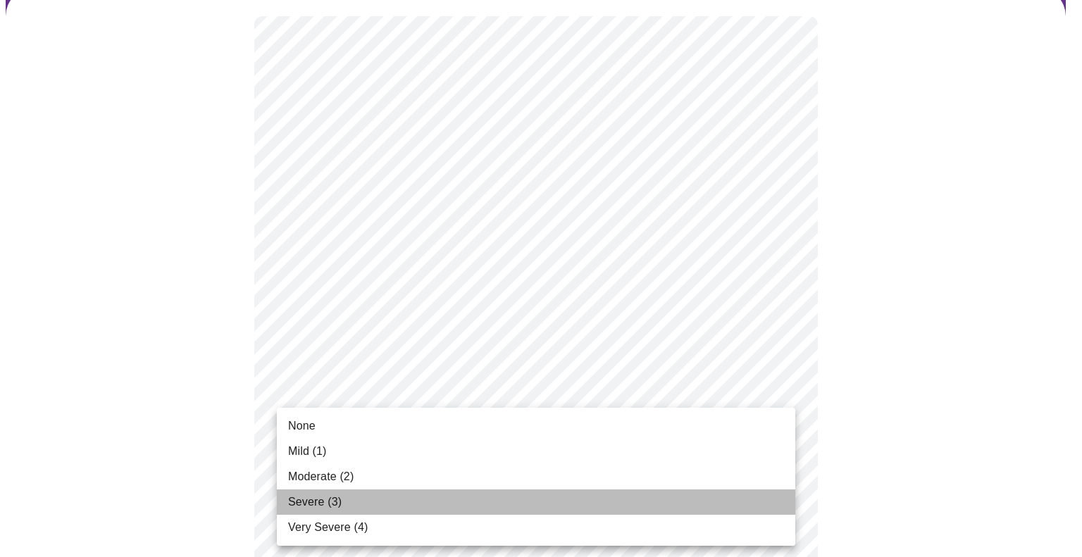
click at [495, 497] on li "Severe (3)" at bounding box center [536, 502] width 519 height 25
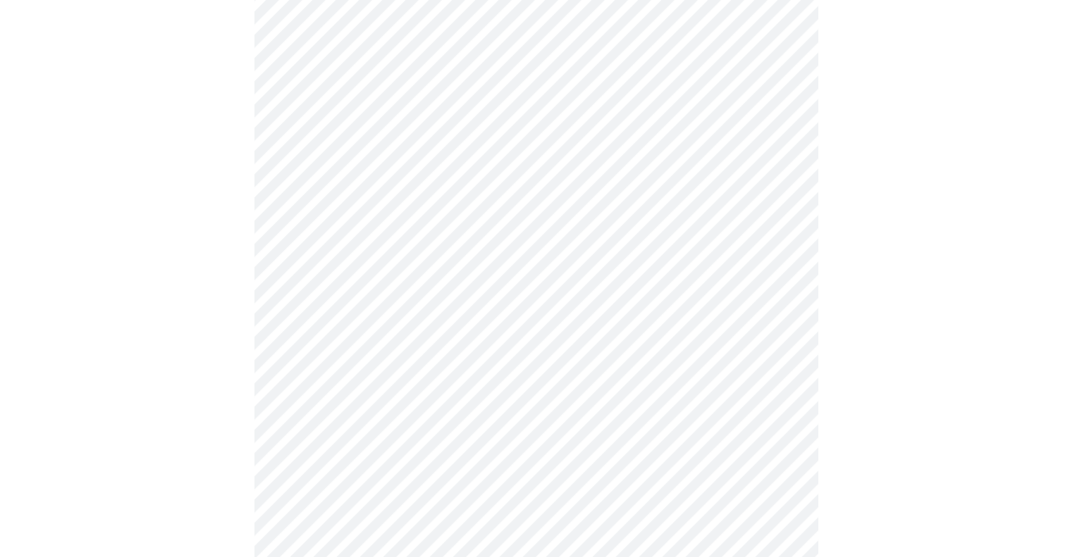
scroll to position [192, 0]
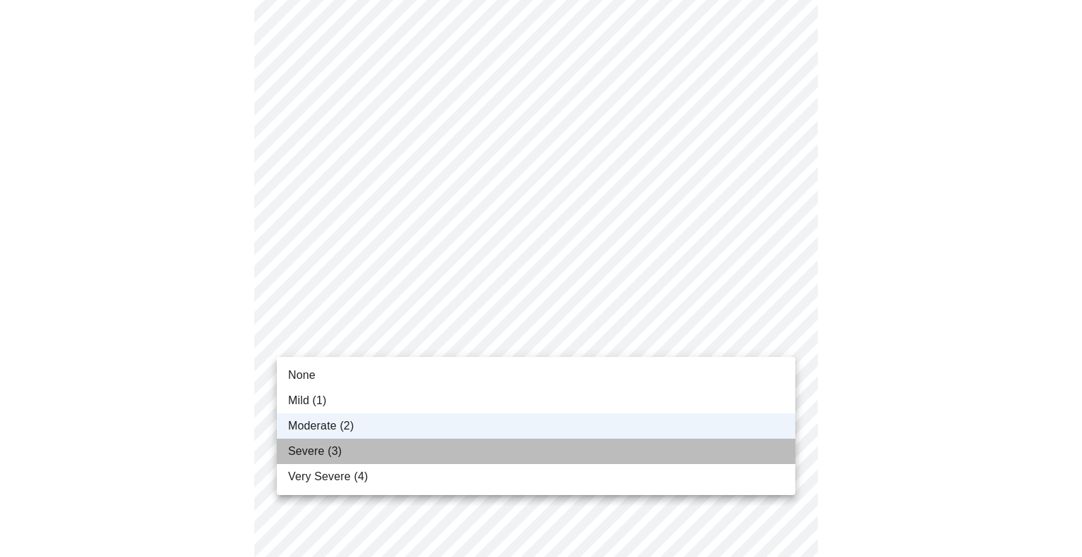
click at [538, 446] on li "Severe (3)" at bounding box center [536, 451] width 519 height 25
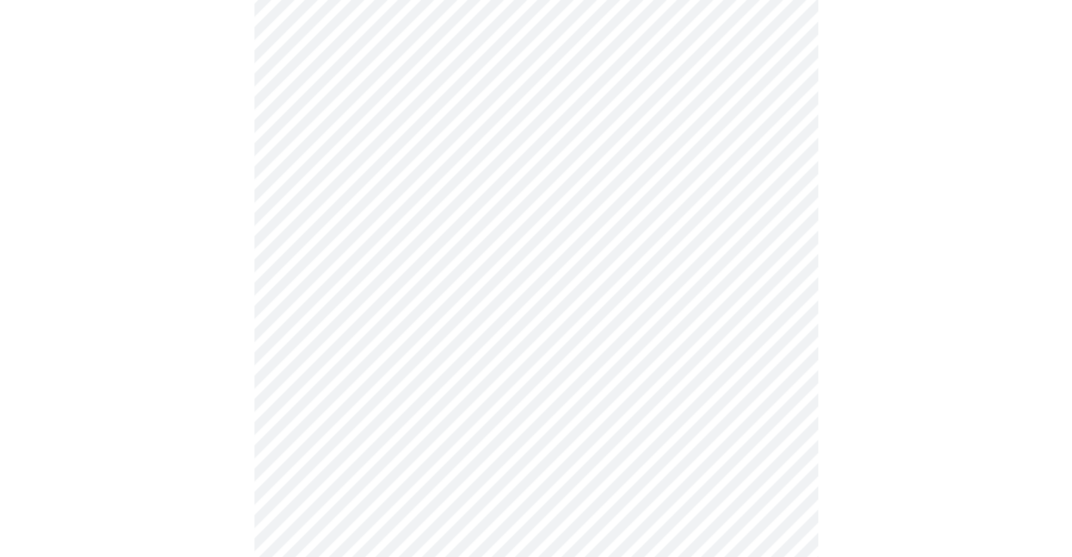
scroll to position [421, 0]
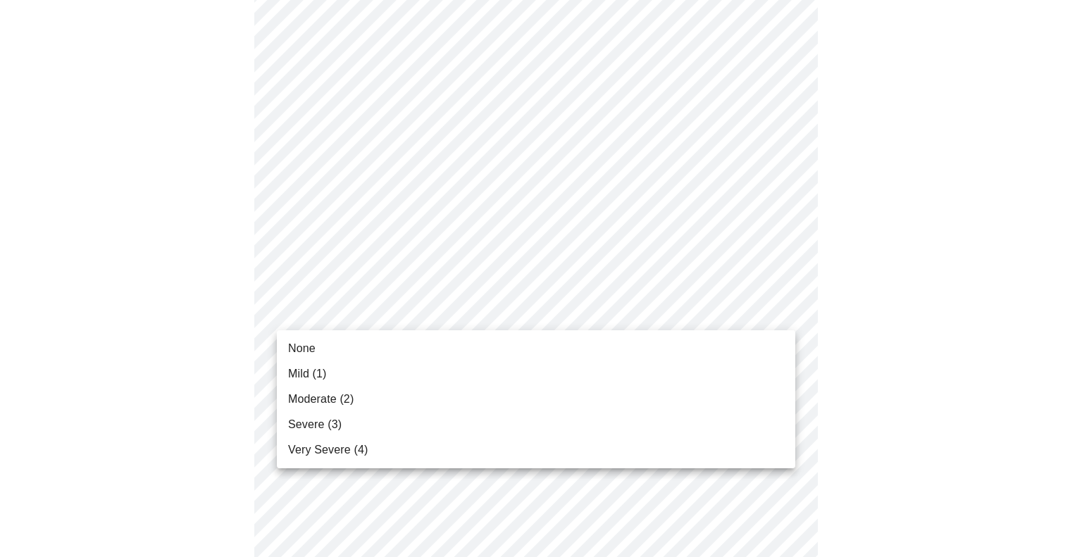
click at [619, 314] on body "MyMenopauseRx Appointments Messaging Labs Uploads Medications Community Refer a…" at bounding box center [541, 482] width 1071 height 1796
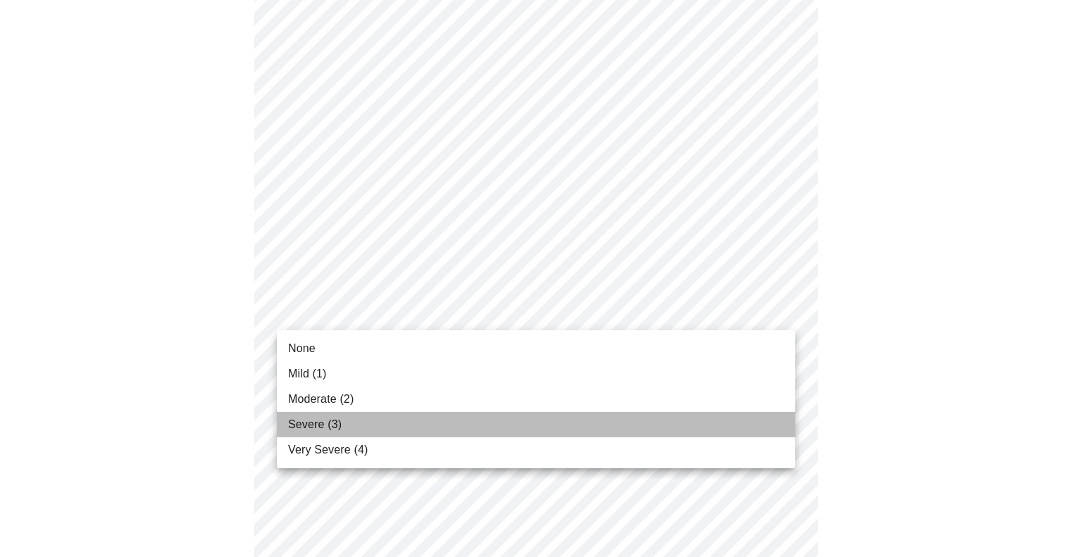
click at [557, 427] on li "Severe (3)" at bounding box center [536, 424] width 519 height 25
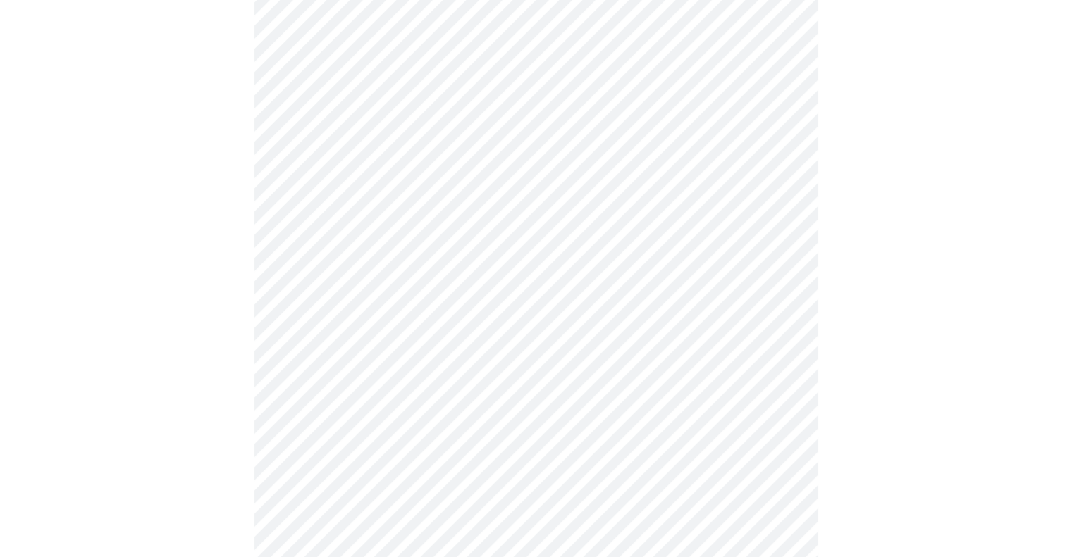
scroll to position [527, 0]
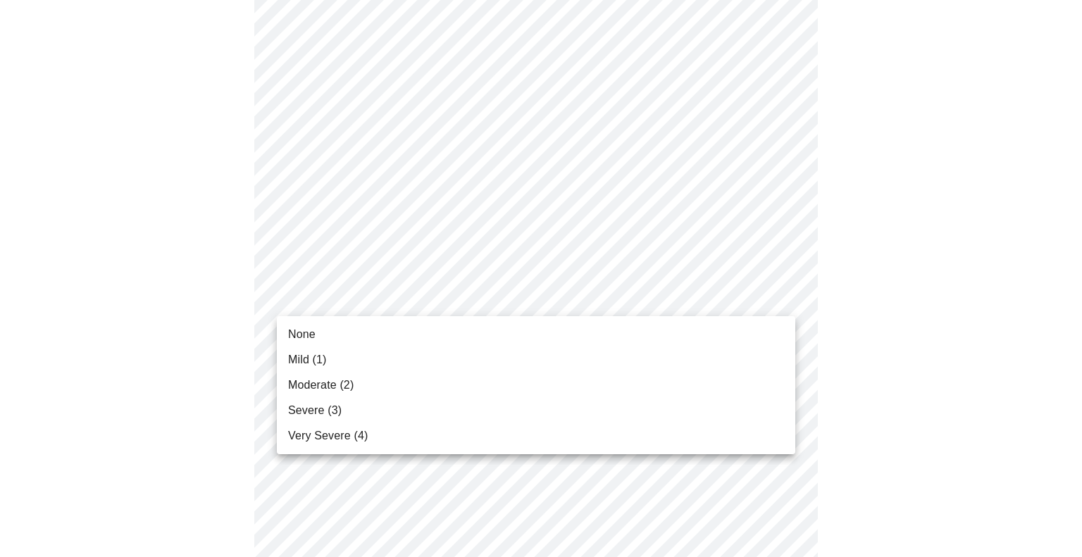
click at [661, 295] on body "MyMenopauseRx Appointments Messaging Labs Uploads Medications Community Refer a…" at bounding box center [541, 367] width 1071 height 1776
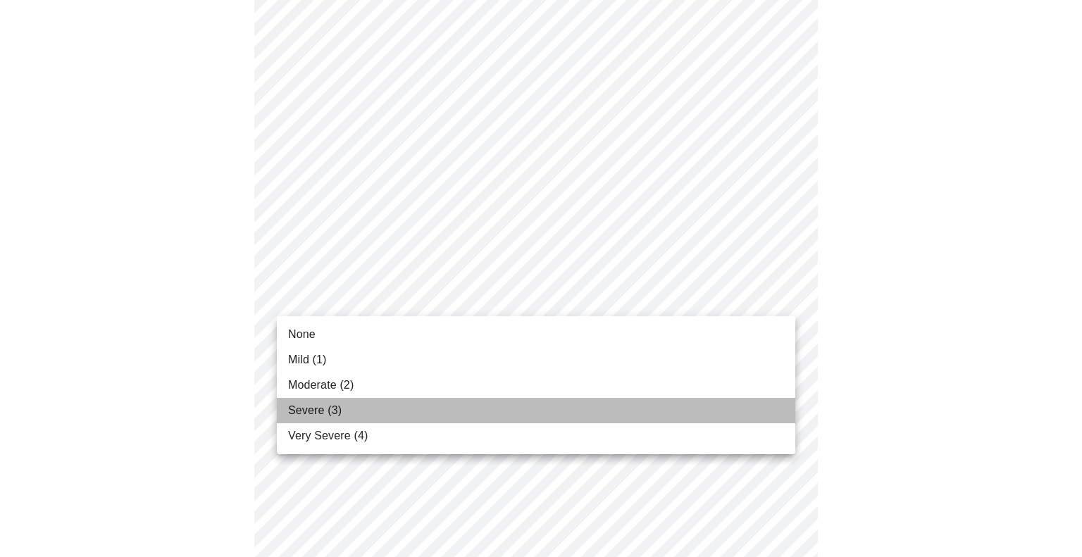
click at [623, 402] on li "Severe (3)" at bounding box center [536, 410] width 519 height 25
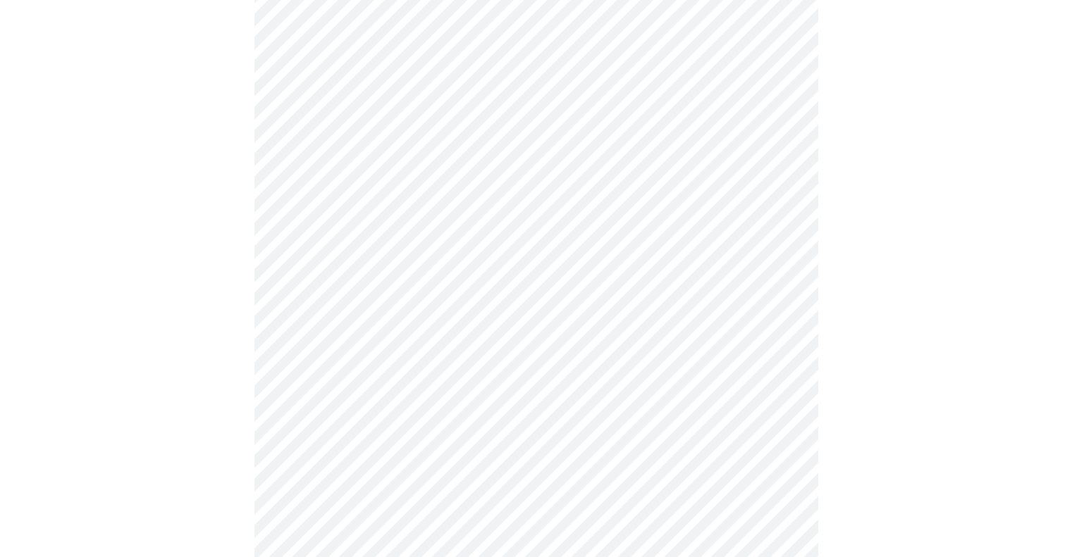
scroll to position [631, 0]
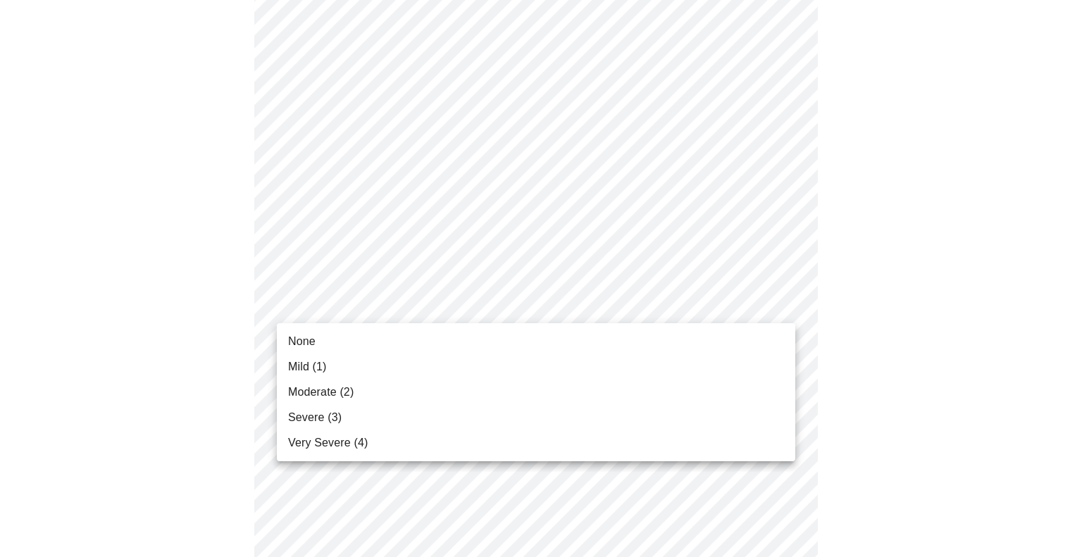
click at [757, 304] on body "MyMenopauseRx Appointments Messaging Labs Uploads Medications Community Refer a…" at bounding box center [541, 252] width 1071 height 1756
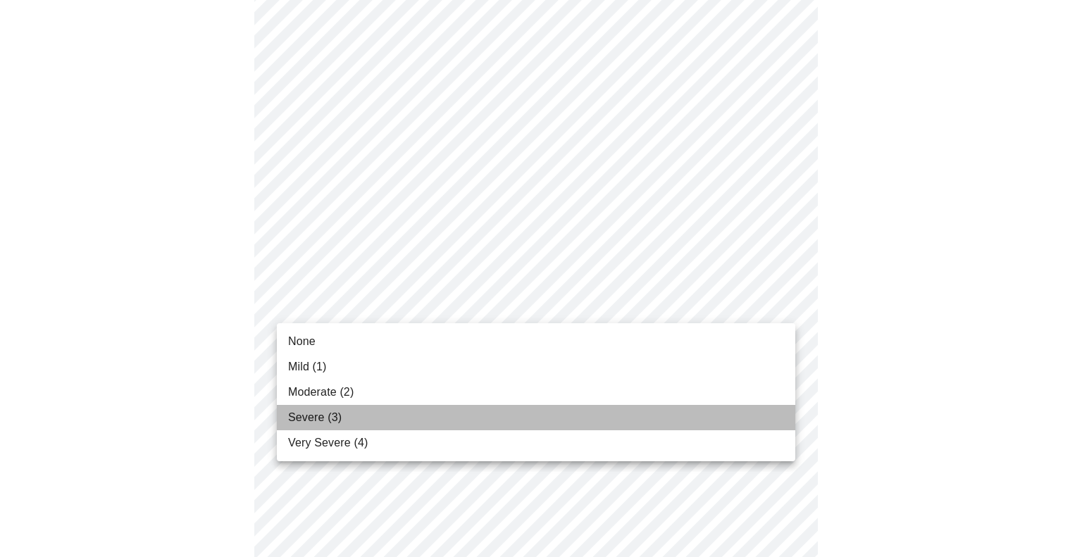
click at [331, 418] on span "Severe (3)" at bounding box center [315, 417] width 54 height 17
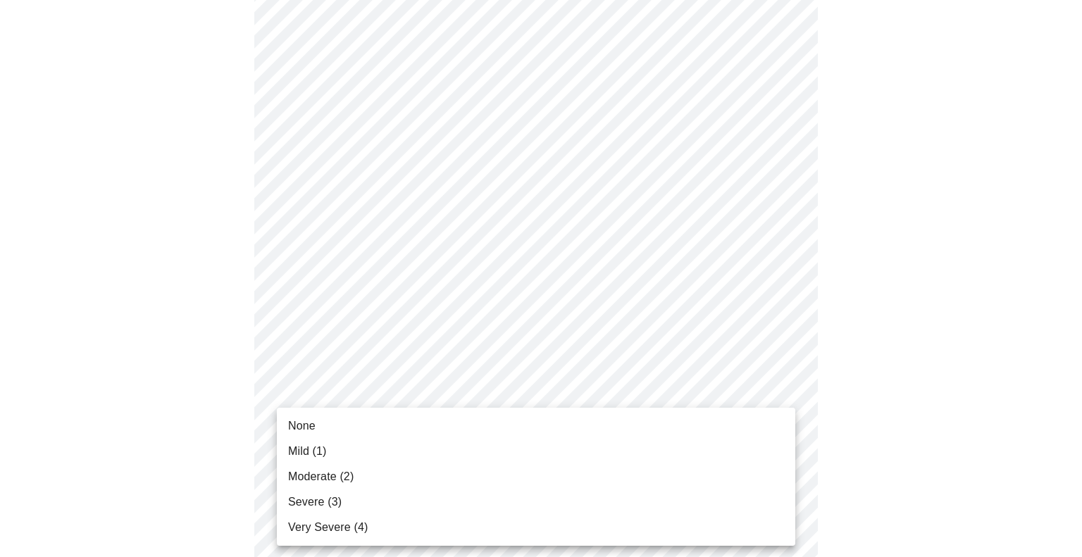
click at [394, 419] on body "MyMenopauseRx Appointments Messaging Labs Uploads Medications Community Refer a…" at bounding box center [541, 242] width 1071 height 1736
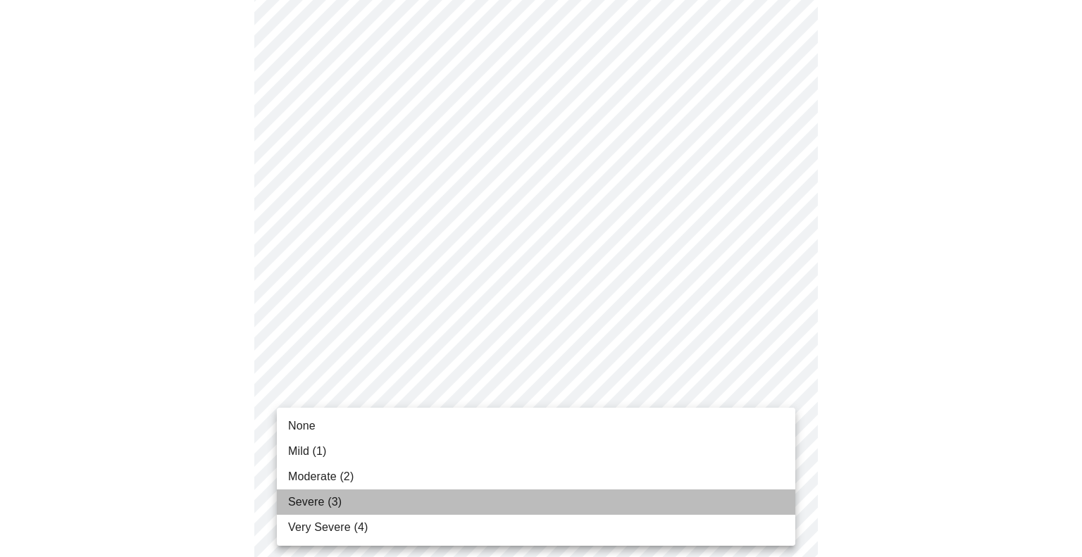
click at [384, 494] on li "Severe (3)" at bounding box center [536, 502] width 519 height 25
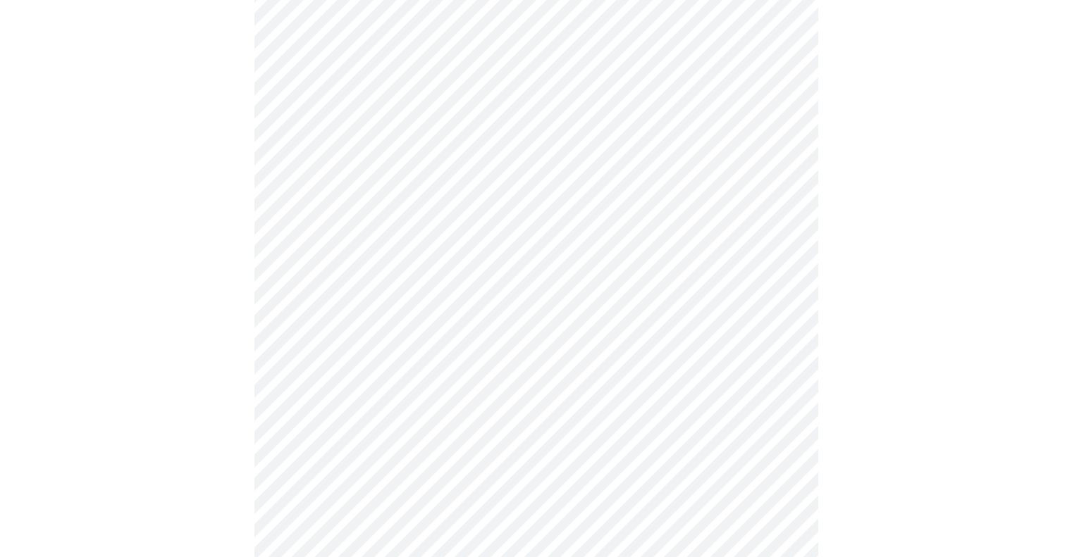
scroll to position [796, 0]
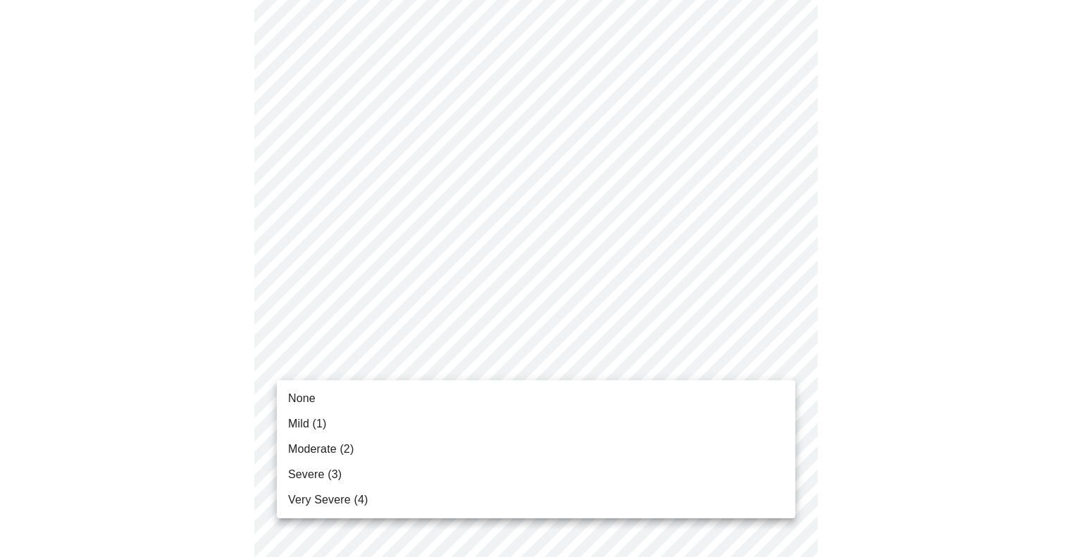
click at [575, 362] on body "MyMenopauseRx Appointments Messaging Labs Uploads Medications Community Refer a…" at bounding box center [541, 67] width 1071 height 1717
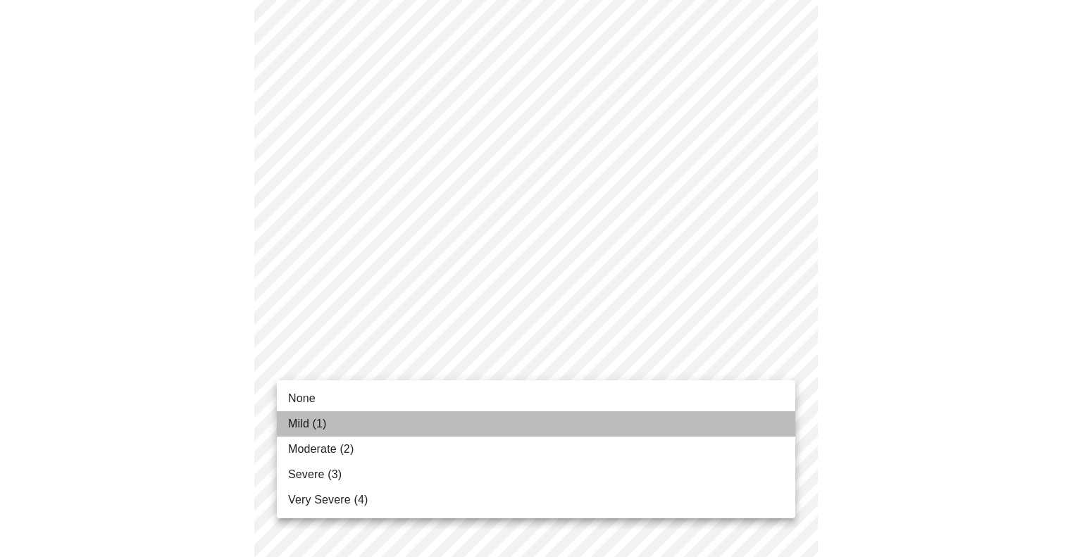
click at [518, 424] on li "Mild (1)" at bounding box center [536, 424] width 519 height 25
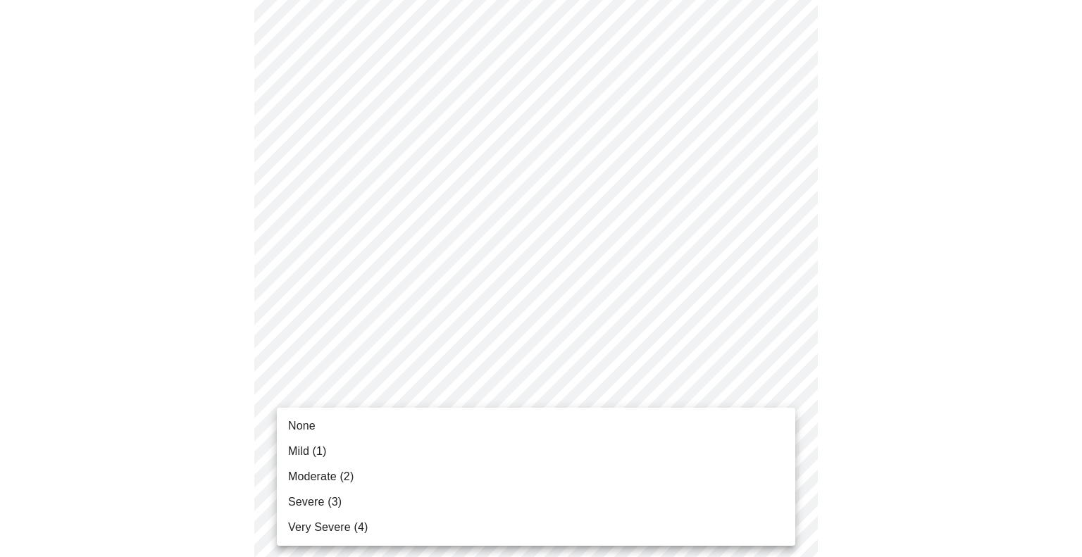
click at [543, 478] on body "MyMenopauseRx Appointments Messaging Labs Uploads Medications Community Refer a…" at bounding box center [541, 57] width 1071 height 1697
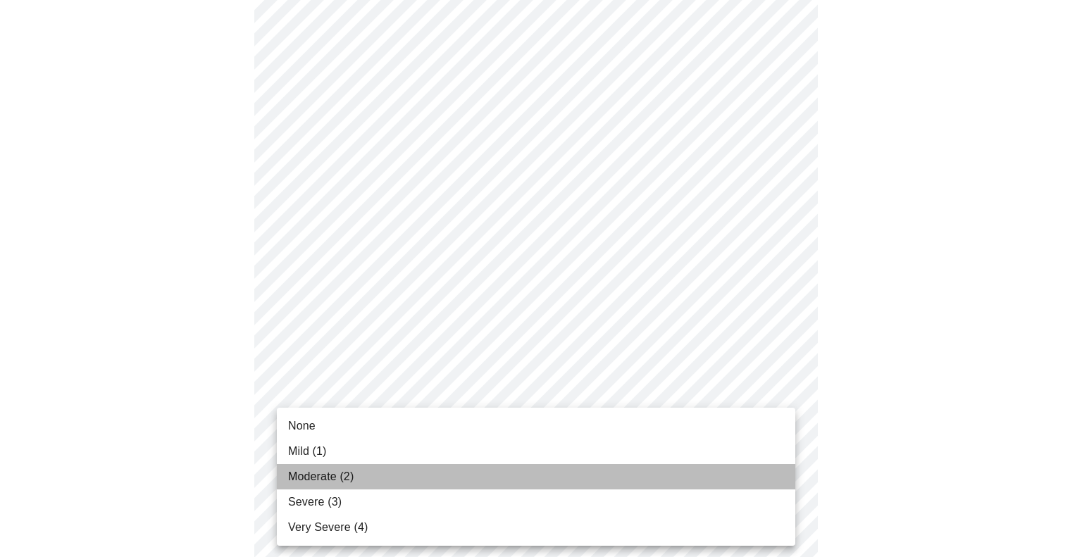
click at [524, 482] on li "Moderate (2)" at bounding box center [536, 476] width 519 height 25
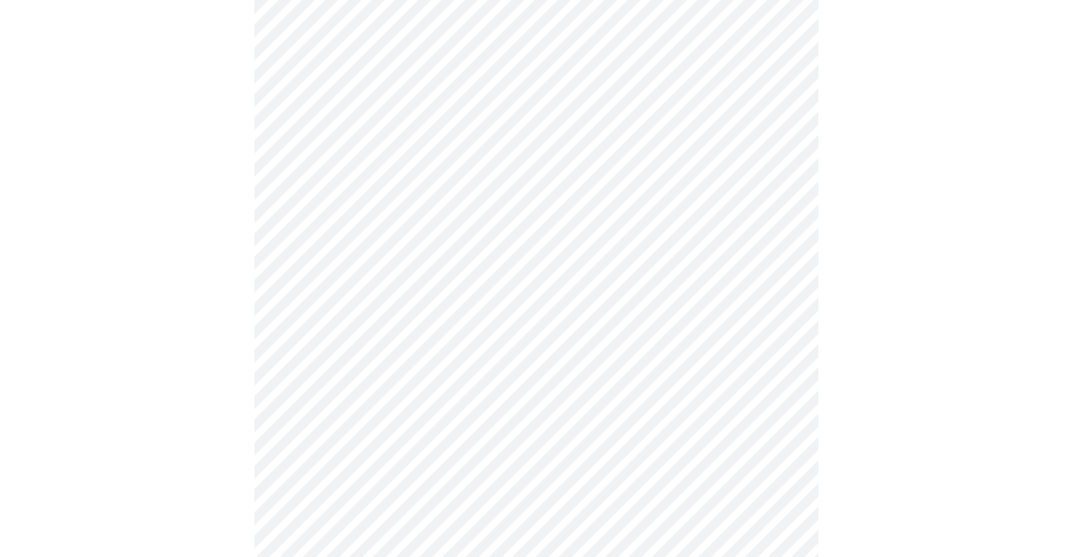
scroll to position [1001, 0]
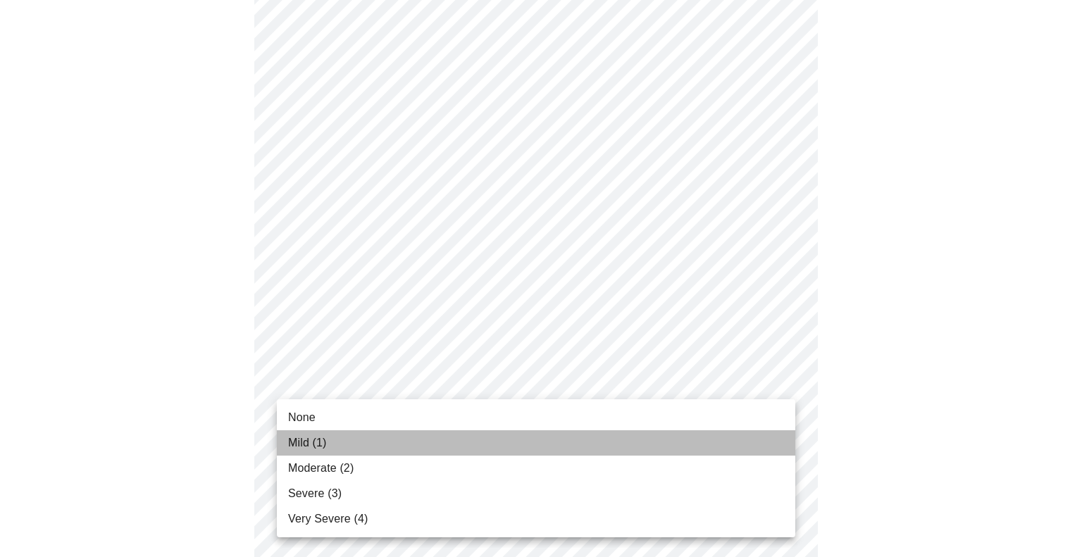
click at [623, 438] on li "Mild (1)" at bounding box center [536, 443] width 519 height 25
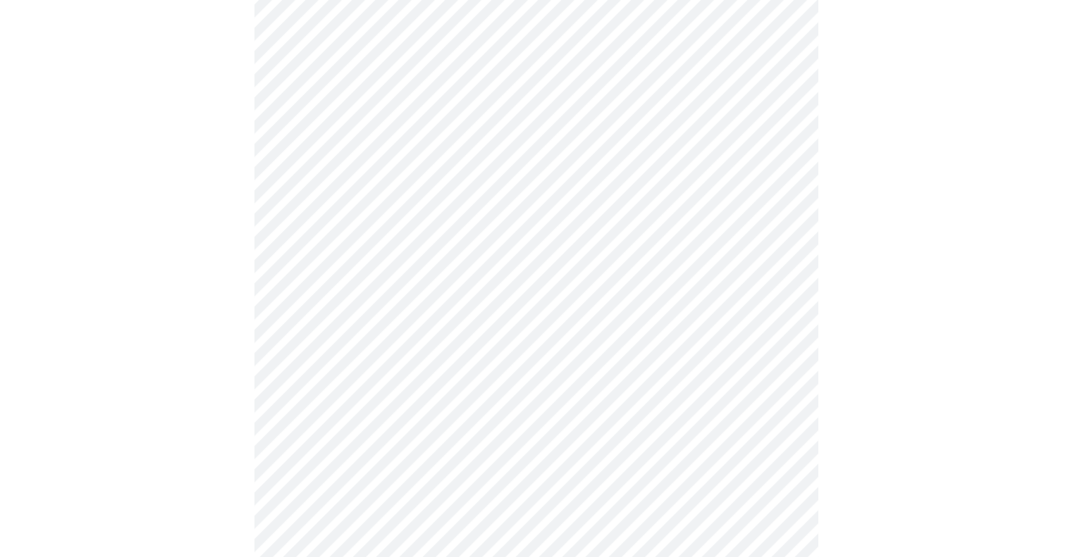
scroll to position [593, 0]
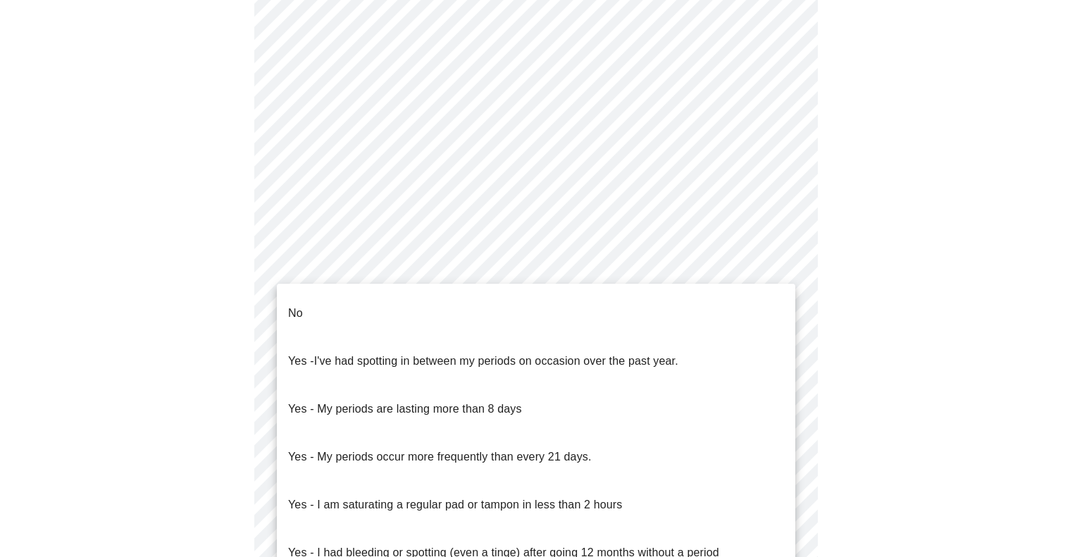
click at [557, 275] on body "MyMenopauseRx Appointments Messaging Labs Uploads Medications Community Refer a…" at bounding box center [541, 107] width 1071 height 1390
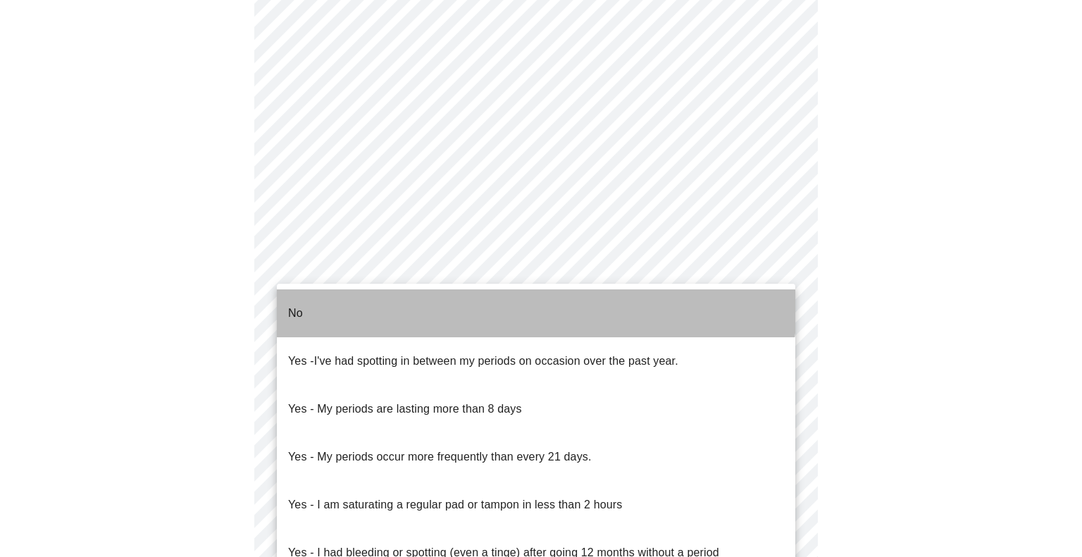
click at [519, 305] on li "No" at bounding box center [536, 314] width 519 height 48
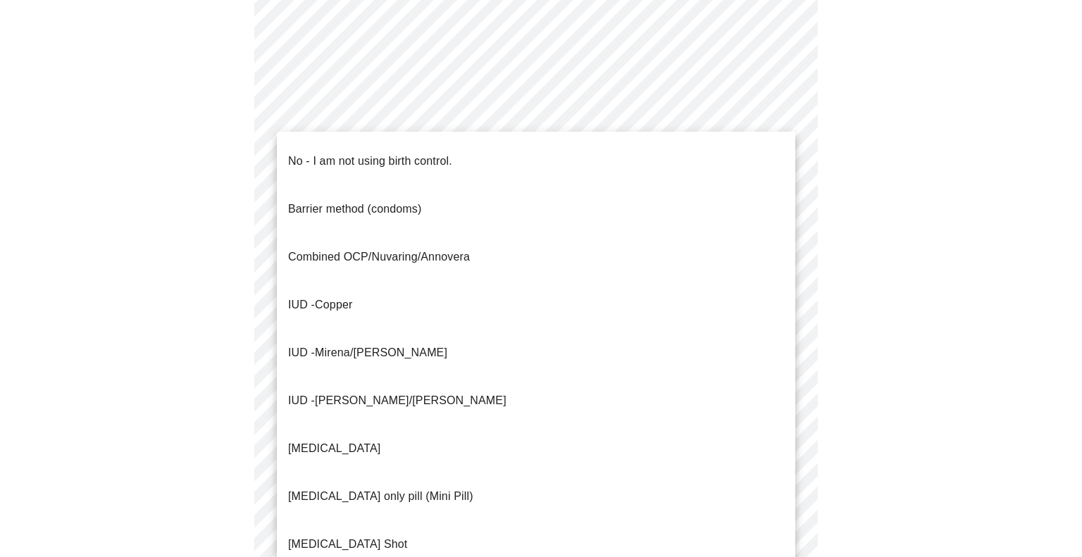
click at [530, 363] on body "MyMenopauseRx Appointments Messaging Labs Uploads Medications Community Refer a…" at bounding box center [541, 102] width 1071 height 1381
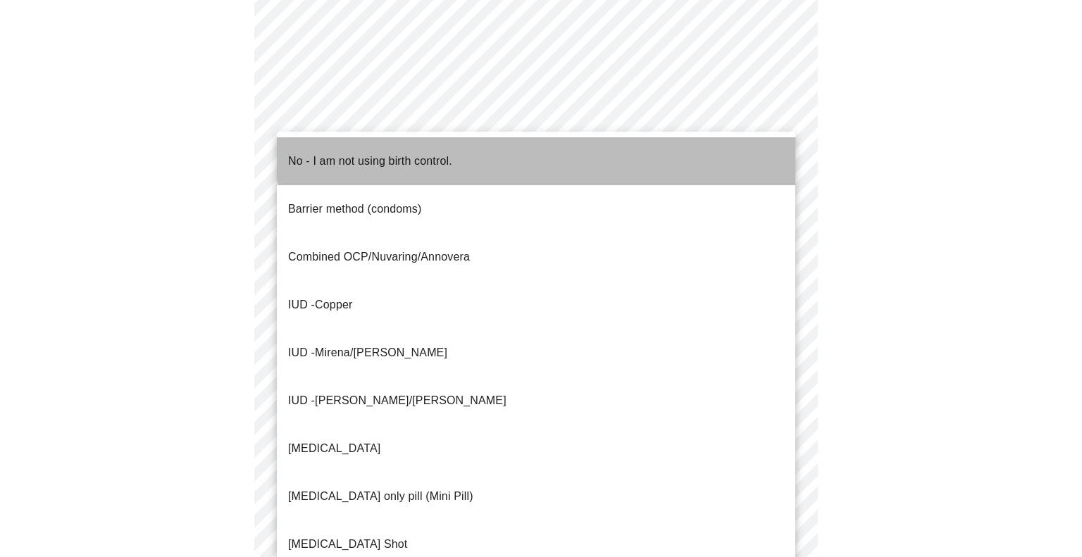
click at [560, 140] on li "No - I am not using birth control." at bounding box center [536, 161] width 519 height 48
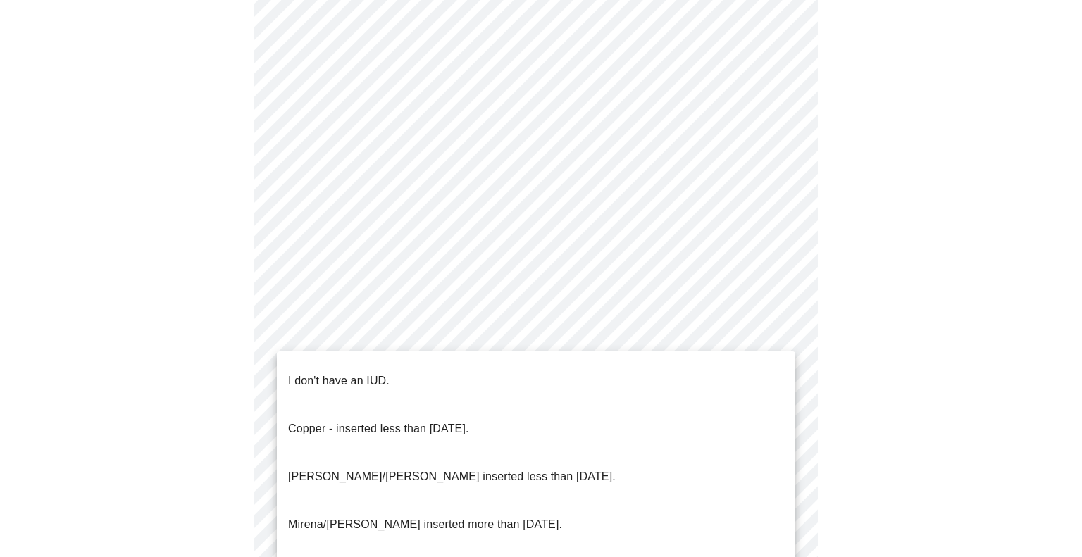
click at [547, 469] on body "MyMenopauseRx Appointments Messaging Labs Uploads Medications Community Refer a…" at bounding box center [541, 98] width 1071 height 1373
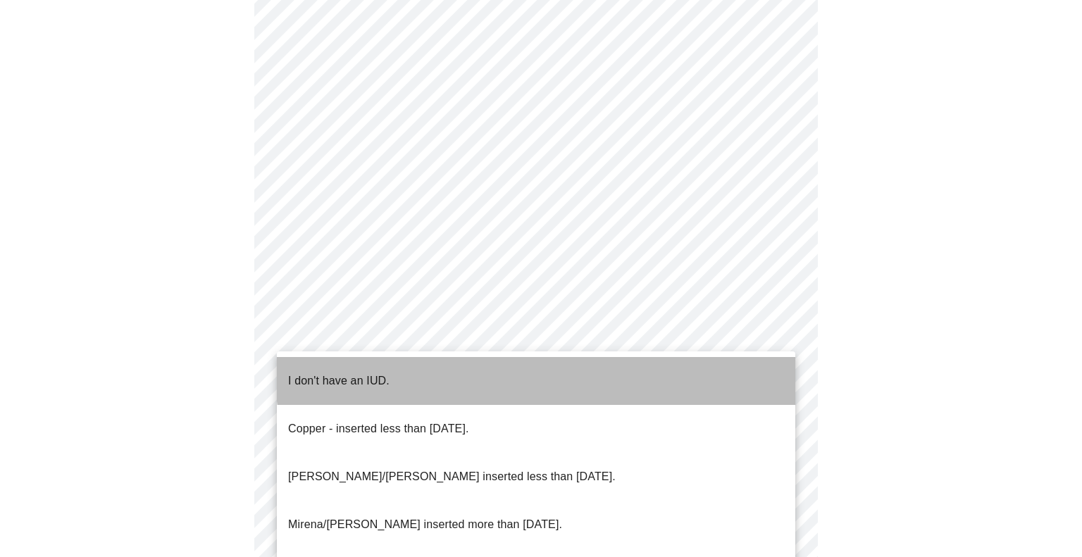
click at [541, 374] on li "I don't have an IUD." at bounding box center [536, 381] width 519 height 48
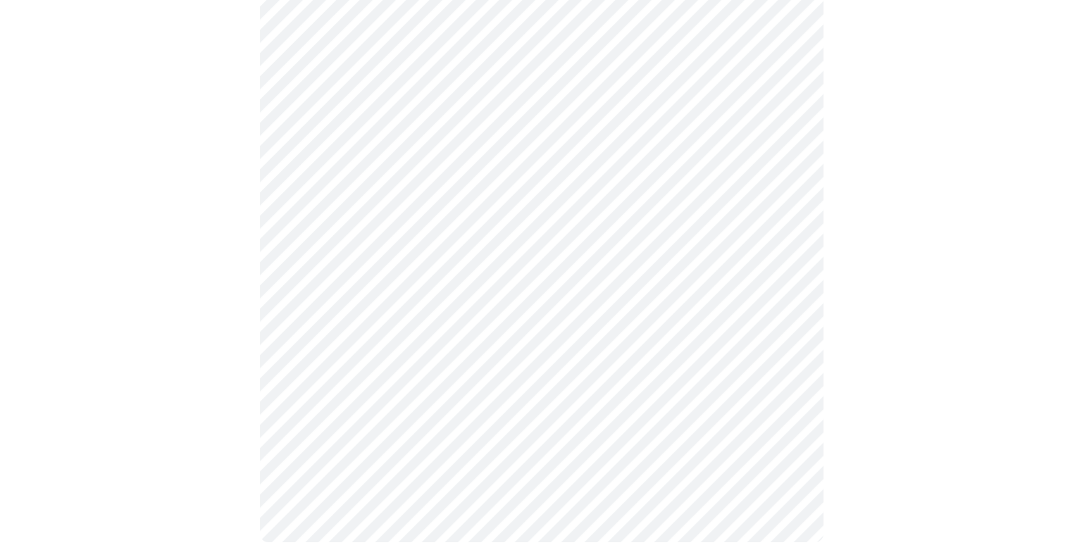
scroll to position [807, 0]
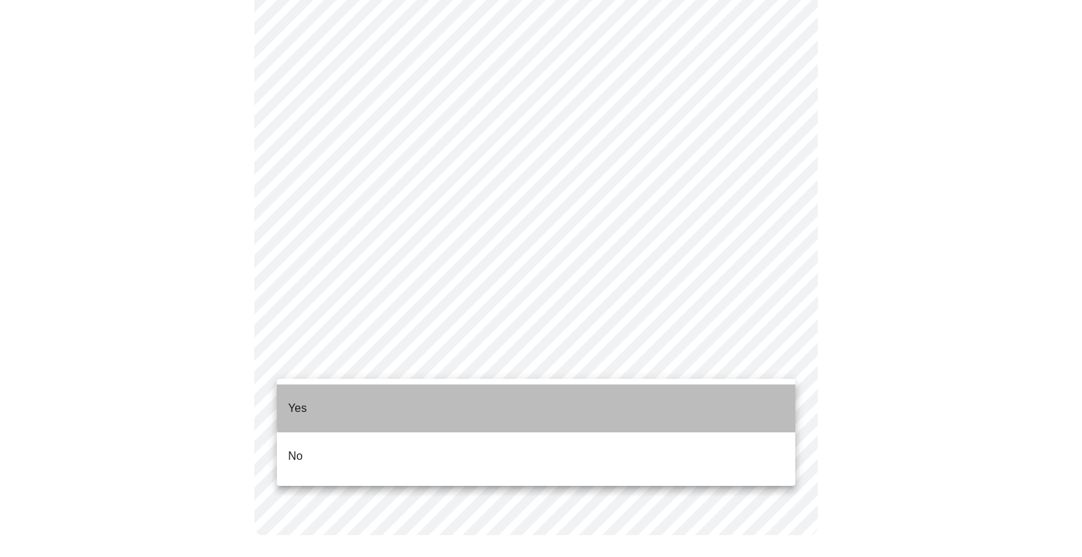
click at [645, 396] on li "Yes" at bounding box center [536, 409] width 519 height 48
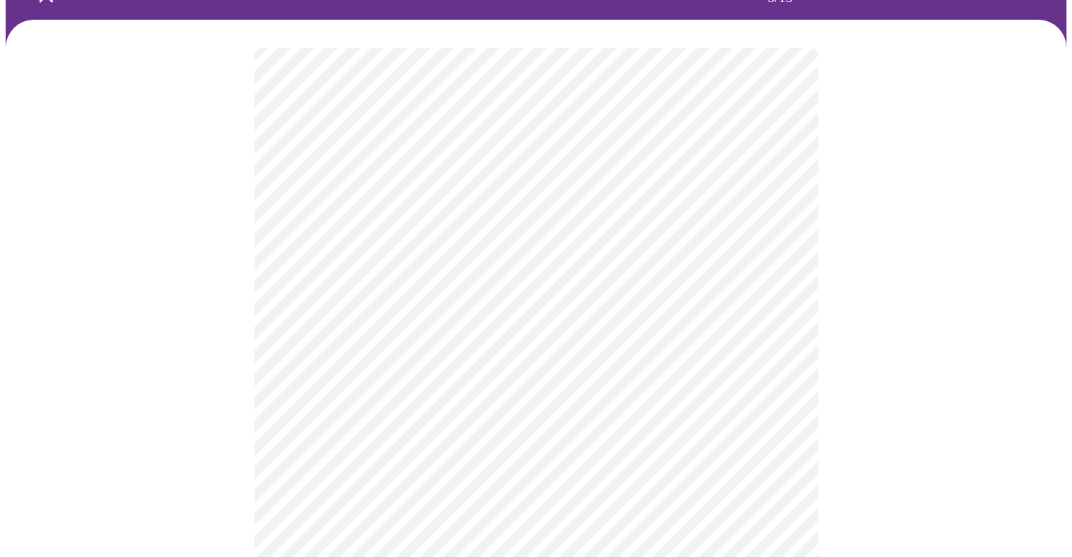
scroll to position [111, 0]
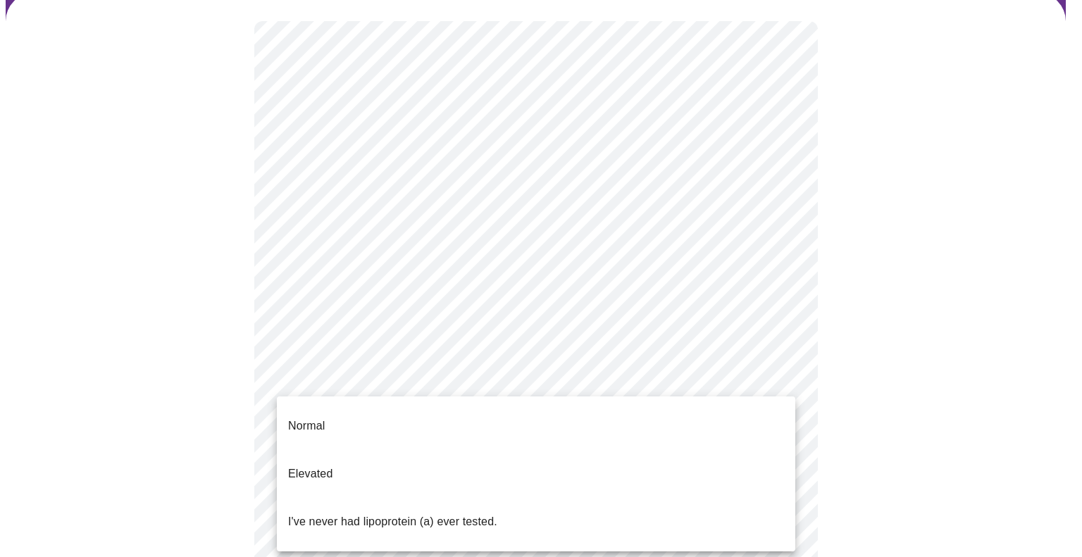
click at [780, 385] on body "MyMenopauseRx Appointments Messaging Labs Uploads Medications Community Refer a…" at bounding box center [541, 416] width 1071 height 1042
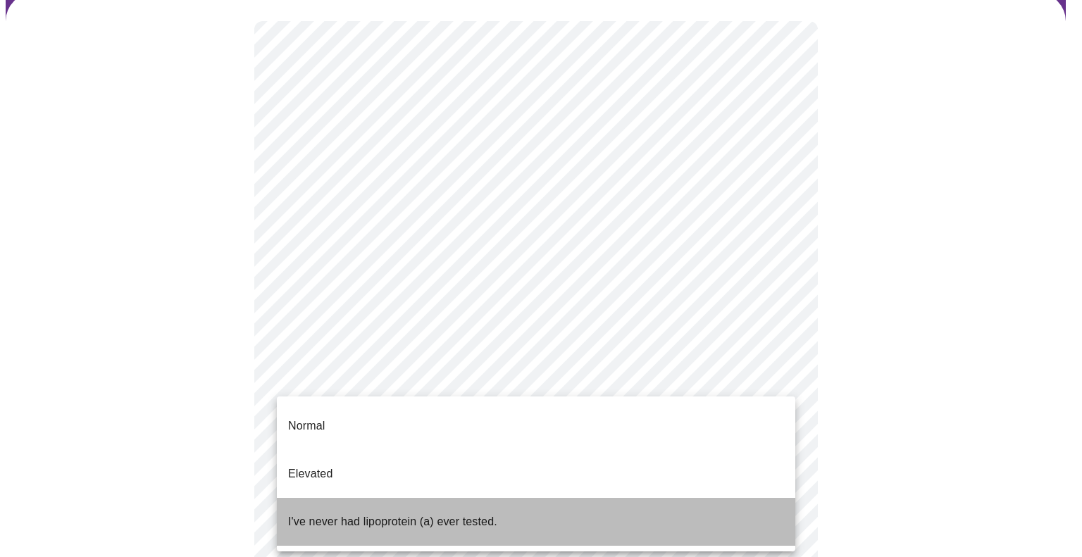
click at [719, 498] on li "I've never had lipoprotein (a) ever tested." at bounding box center [536, 522] width 519 height 48
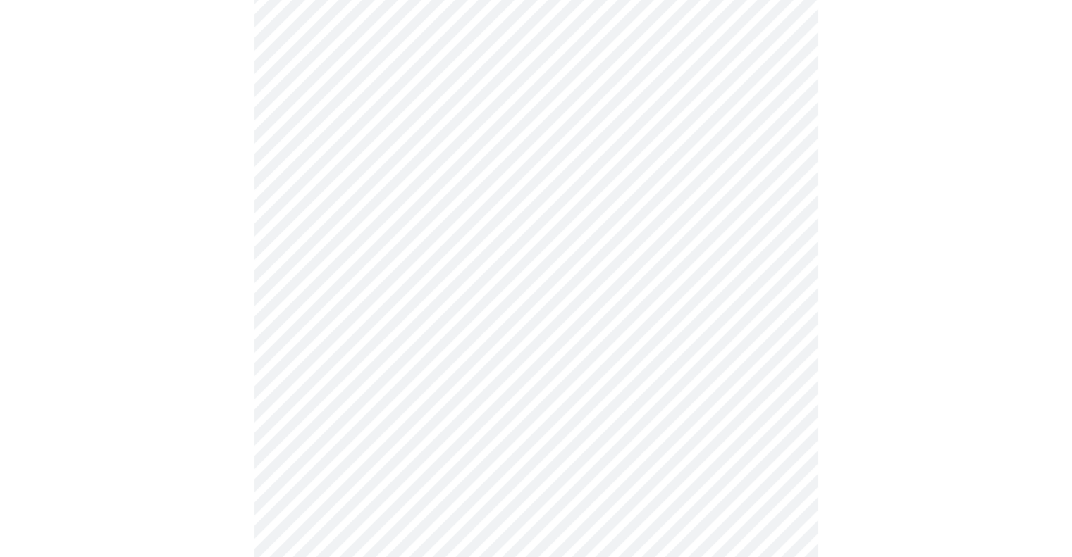
scroll to position [3657, 0]
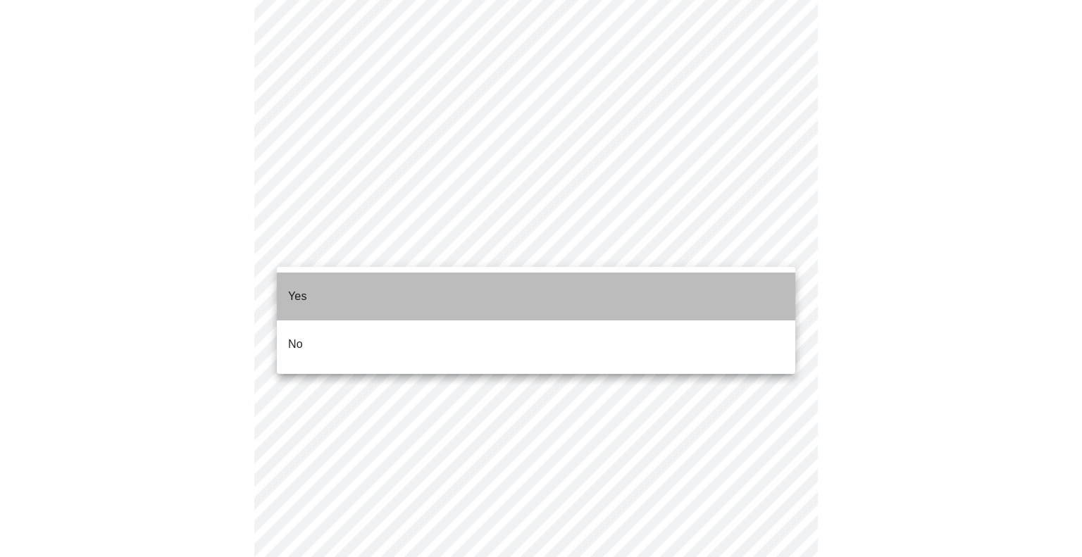
click at [679, 295] on li "Yes" at bounding box center [536, 297] width 519 height 48
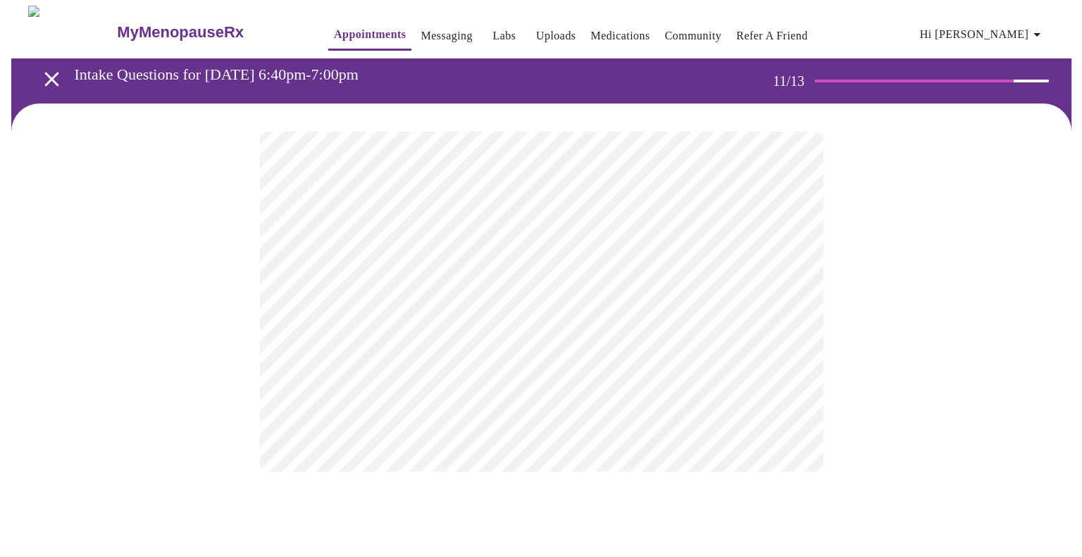
scroll to position [0, 0]
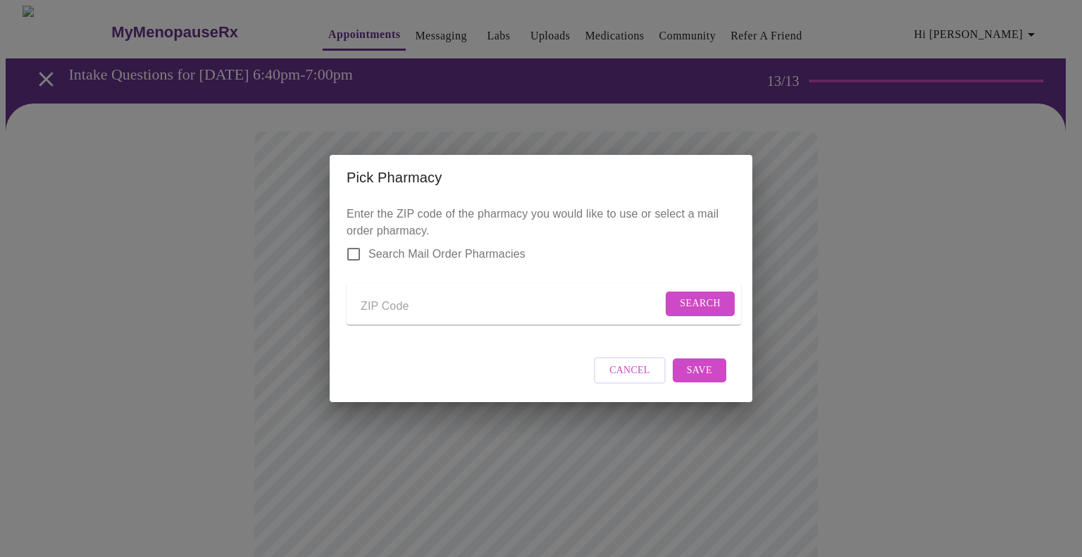
click at [354, 246] on input "Search Mail Order Pharmacies" at bounding box center [354, 255] width 30 height 30
checkbox input "true"
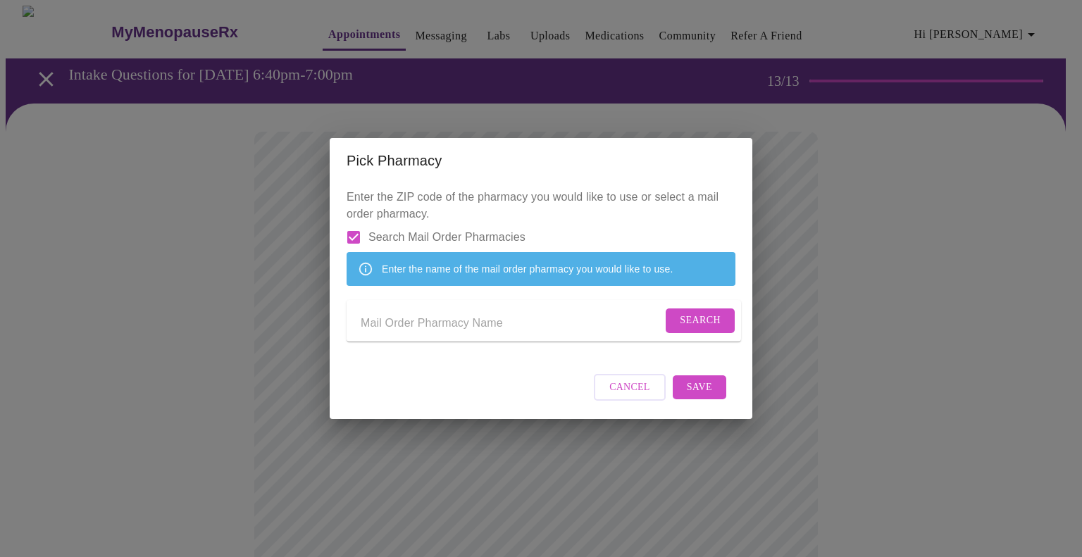
click at [493, 330] on input "Send a message to your care team" at bounding box center [512, 323] width 302 height 23
drag, startPoint x: 851, startPoint y: 4, endPoint x: 524, endPoint y: 319, distance: 453.5
click at [524, 319] on input "the" at bounding box center [512, 323] width 302 height 23
type input "t"
click at [700, 327] on span "Search" at bounding box center [700, 321] width 41 height 18
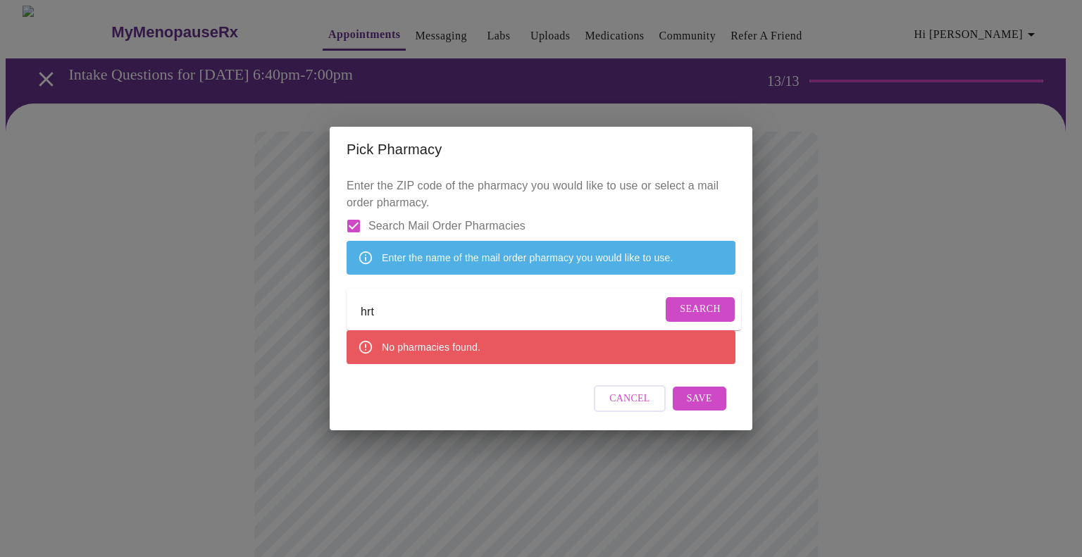
click at [464, 311] on input "hrt" at bounding box center [512, 312] width 302 height 23
type input "h"
click at [703, 312] on span "Search" at bounding box center [700, 310] width 41 height 18
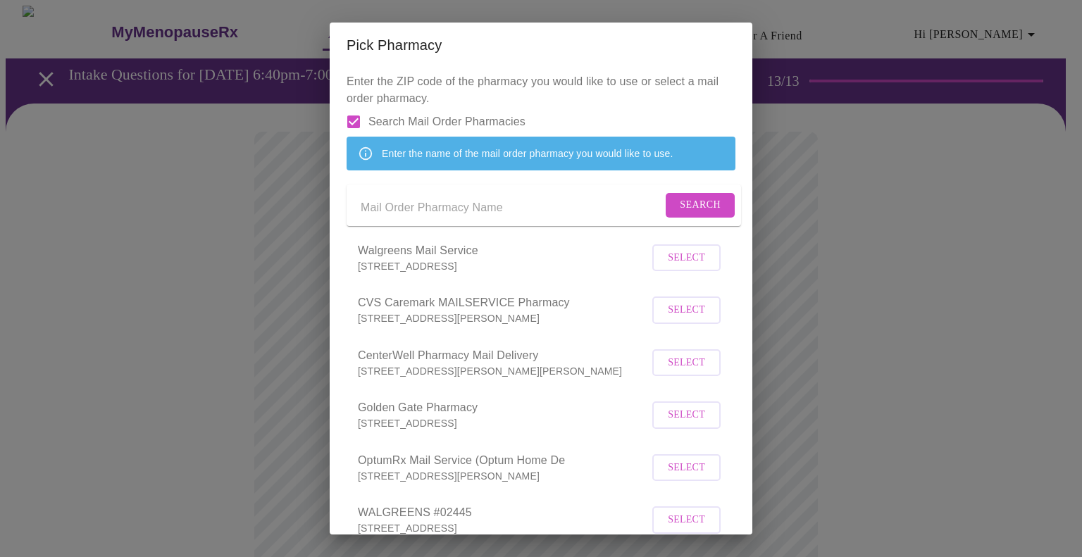
click at [388, 219] on input "Send a message to your care team" at bounding box center [512, 208] width 302 height 23
type input "hrt club"
click at [695, 214] on span "Search" at bounding box center [700, 206] width 41 height 18
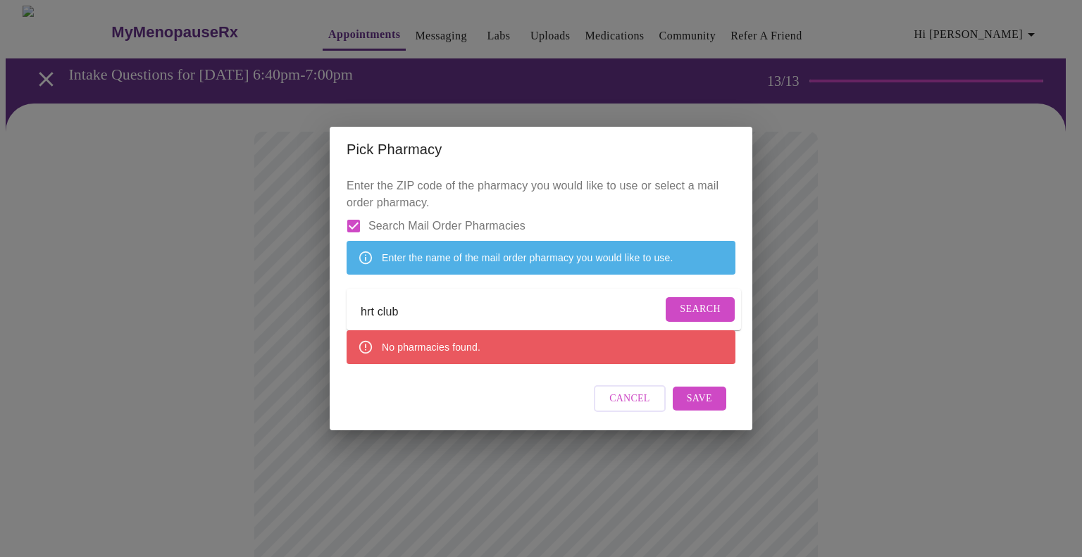
click at [560, 314] on input "hrt club" at bounding box center [512, 312] width 302 height 23
click at [355, 211] on input "Search Mail Order Pharmacies" at bounding box center [354, 226] width 30 height 30
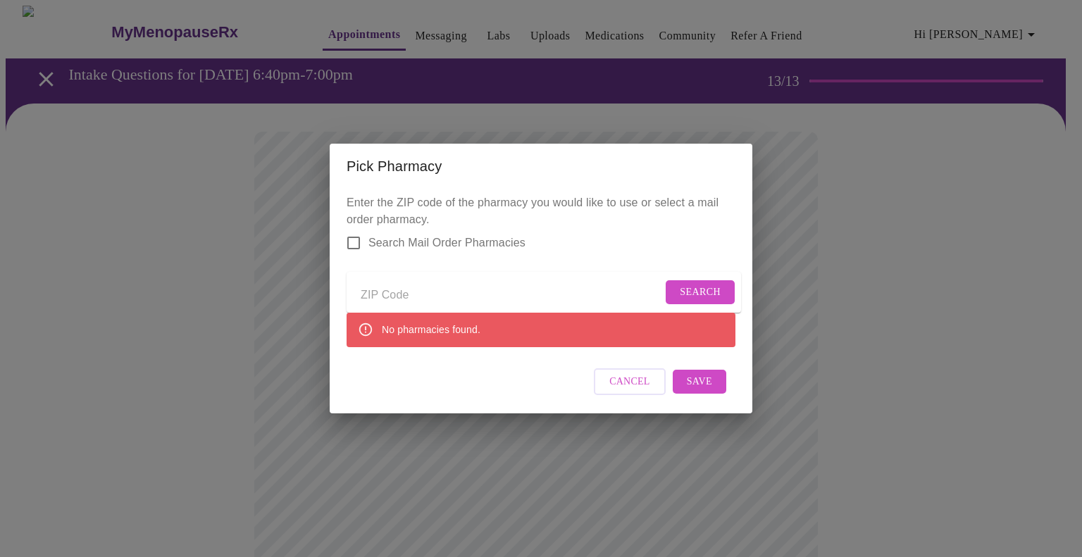
click at [513, 288] on input "Send a message to your care team" at bounding box center [512, 295] width 302 height 23
click at [357, 232] on input "Search Mail Order Pharmacies" at bounding box center [354, 243] width 30 height 30
checkbox input "true"
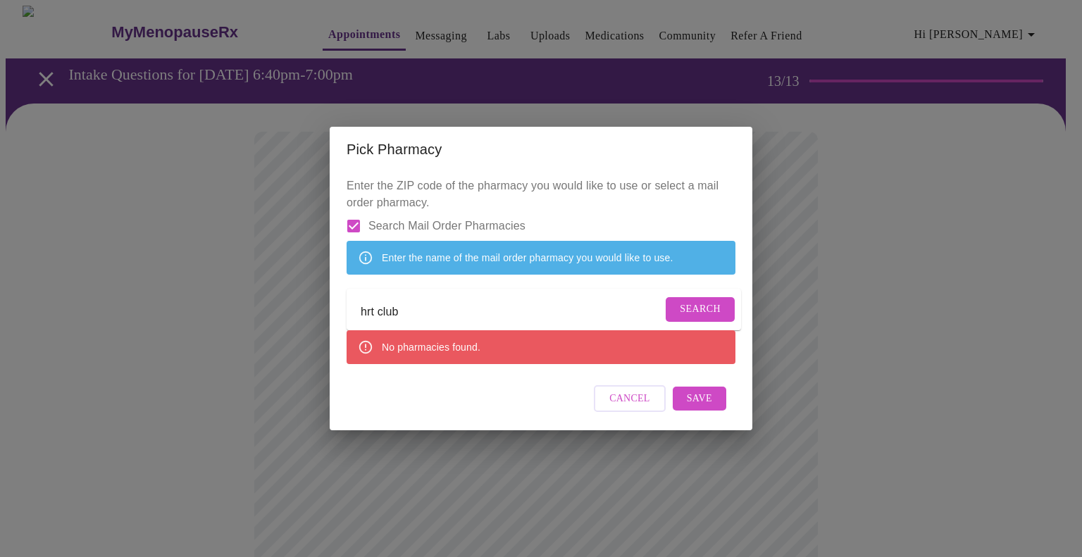
click at [713, 312] on span "Search" at bounding box center [700, 310] width 41 height 18
click at [587, 302] on form "hrt club" at bounding box center [544, 309] width 395 height 41
click at [705, 311] on span "Search" at bounding box center [700, 310] width 41 height 18
click at [710, 407] on span "Save" at bounding box center [699, 399] width 25 height 18
click at [710, 416] on div "Cancel" at bounding box center [541, 398] width 389 height 53
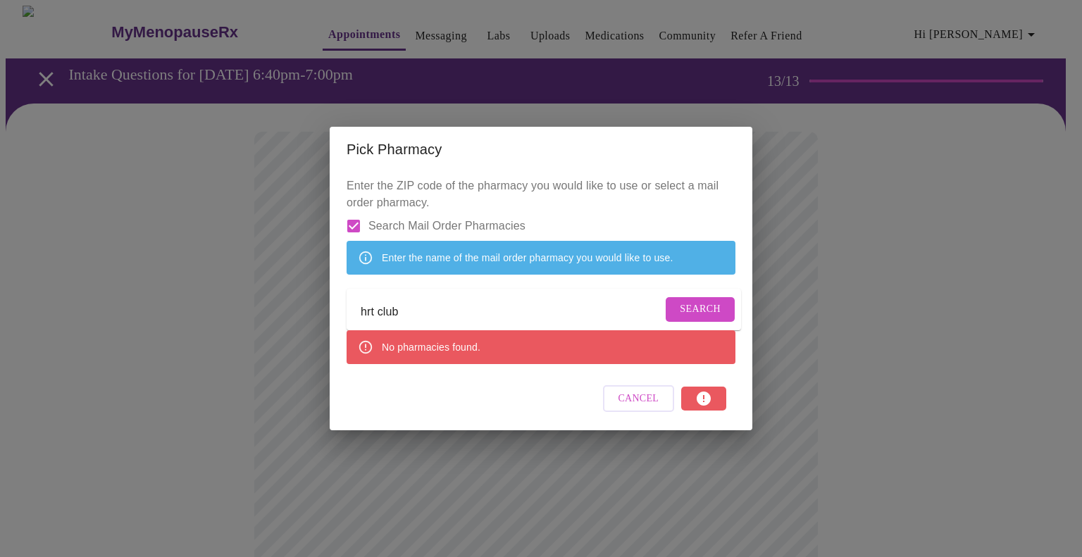
click at [457, 319] on input "hrt club" at bounding box center [512, 312] width 302 height 23
type input "h"
type input "The HRT club"
click at [695, 309] on span "Search" at bounding box center [700, 310] width 41 height 18
click at [703, 407] on span "Save" at bounding box center [699, 399] width 25 height 18
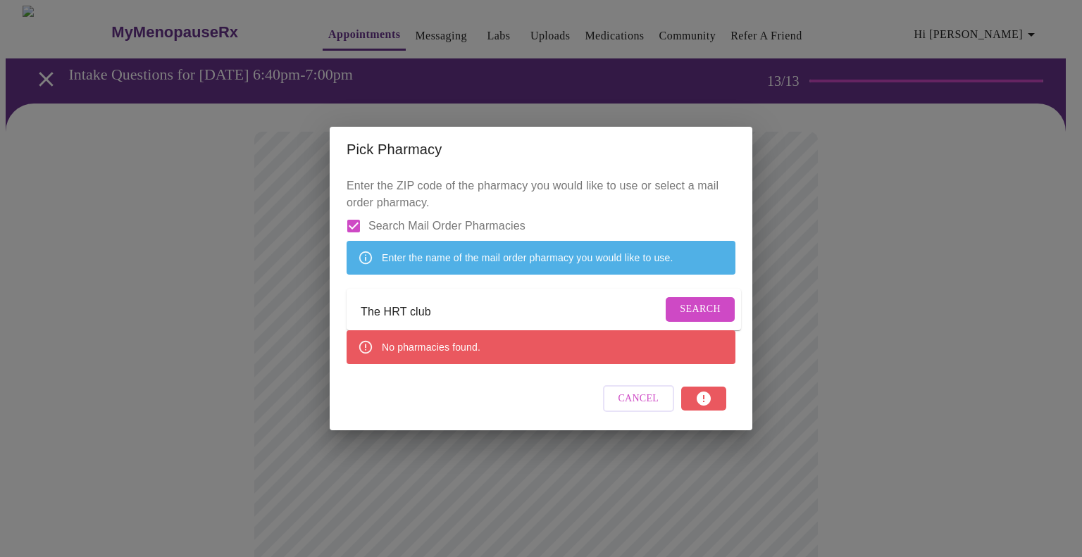
click at [649, 408] on span "Cancel" at bounding box center [639, 399] width 41 height 18
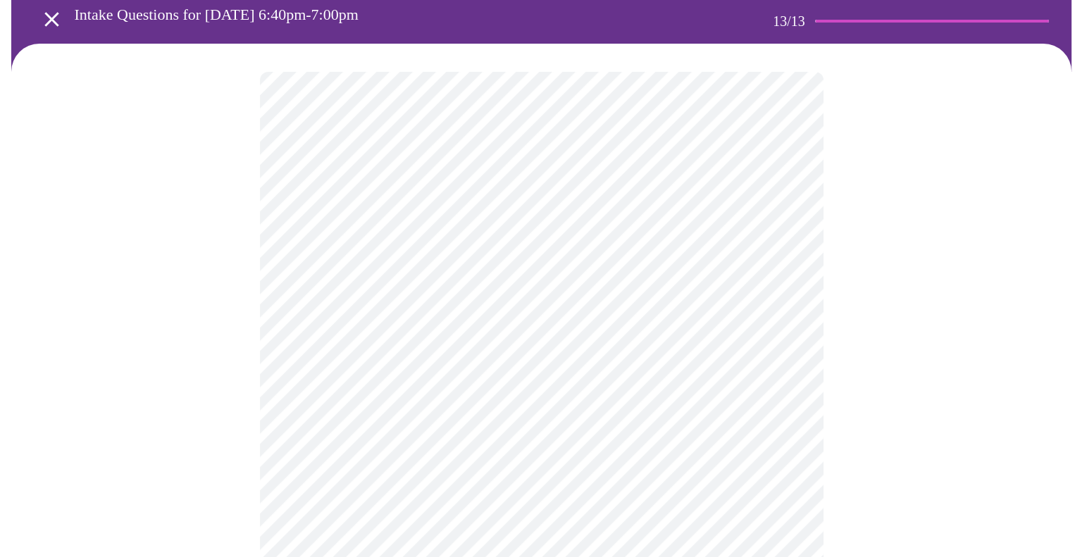
scroll to position [54, 0]
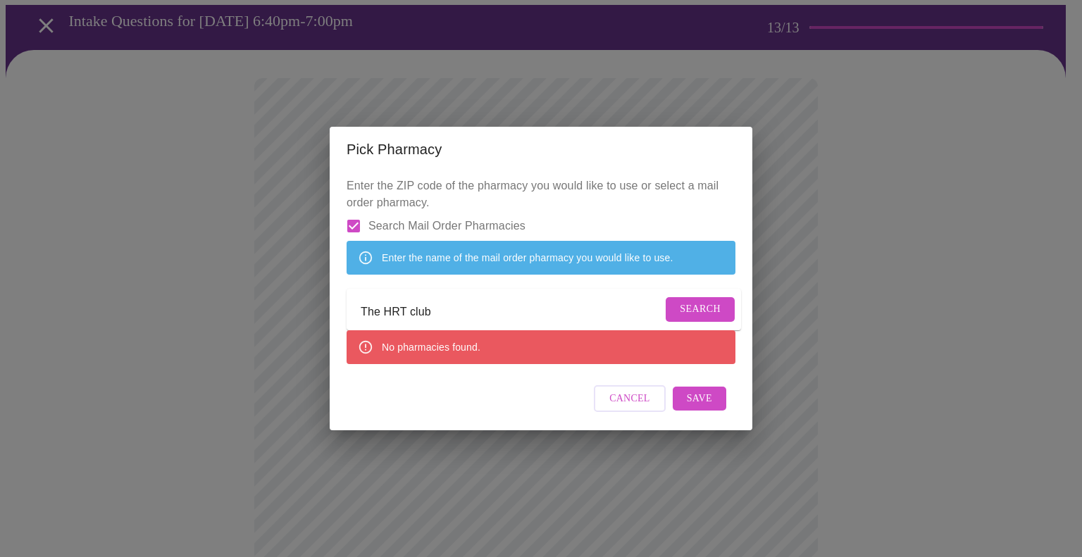
click at [500, 318] on input "The HRT club" at bounding box center [512, 312] width 302 height 23
type input "T"
click at [700, 312] on span "Search" at bounding box center [700, 310] width 41 height 18
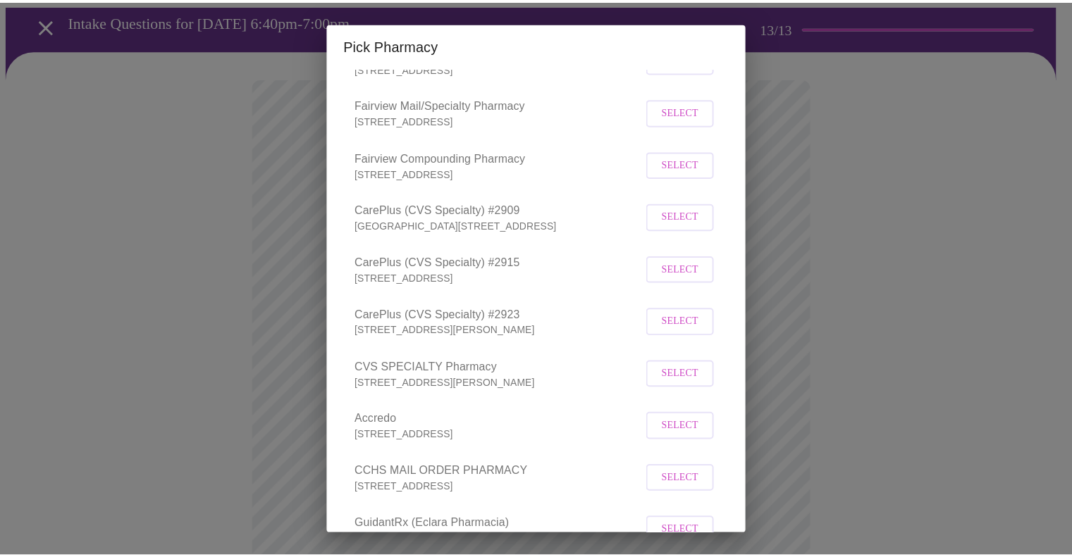
scroll to position [0, 0]
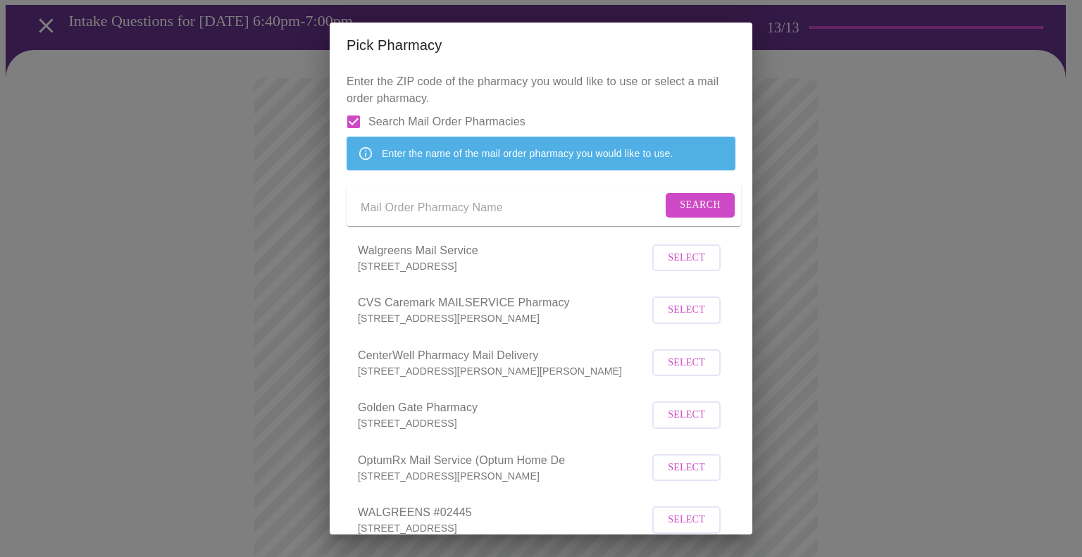
click at [445, 217] on input "Send a message to your care team" at bounding box center [512, 208] width 302 height 23
type input "thehrtclub"
click at [688, 214] on span "Search" at bounding box center [700, 206] width 41 height 18
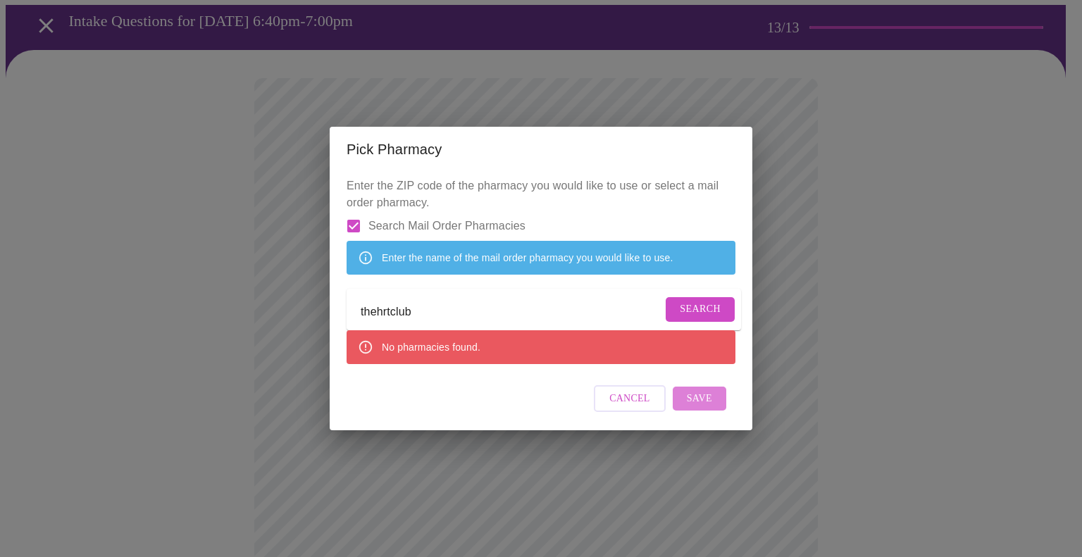
click at [703, 408] on span "Save" at bounding box center [699, 399] width 25 height 18
click at [642, 408] on span "Cancel" at bounding box center [639, 399] width 41 height 18
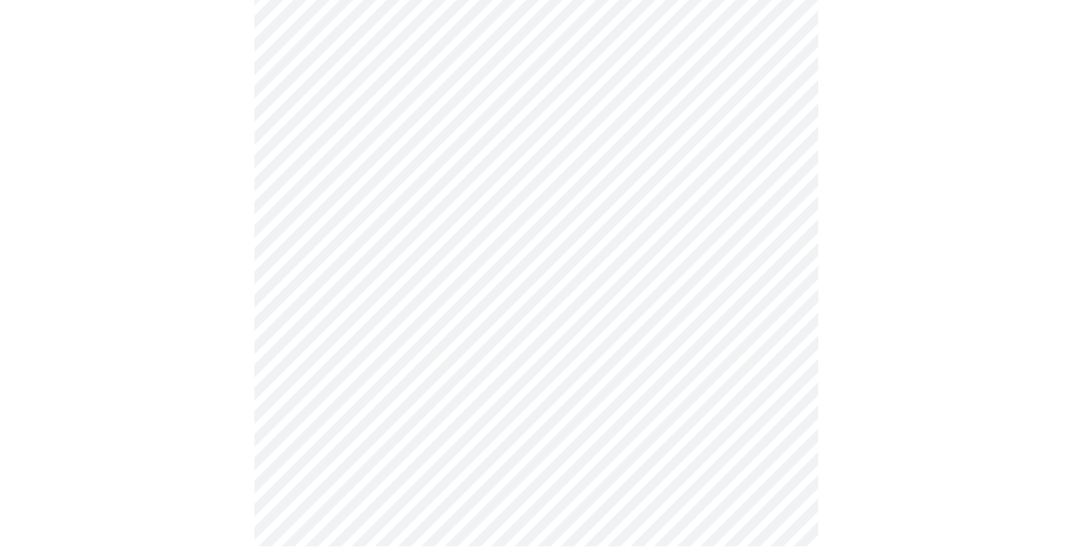
scroll to position [896, 0]
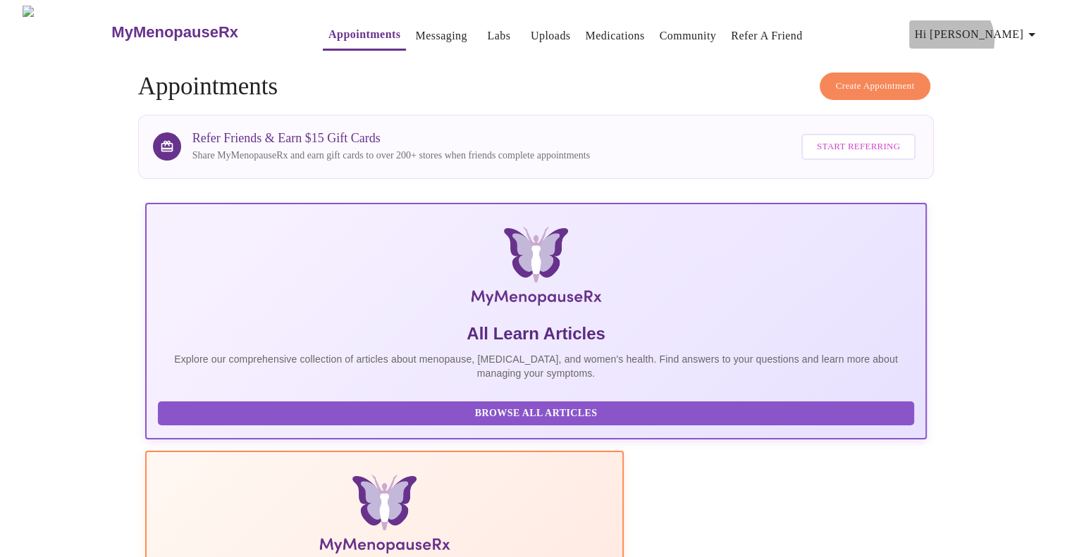
click at [1013, 35] on span "Hi [PERSON_NAME]" at bounding box center [977, 35] width 125 height 20
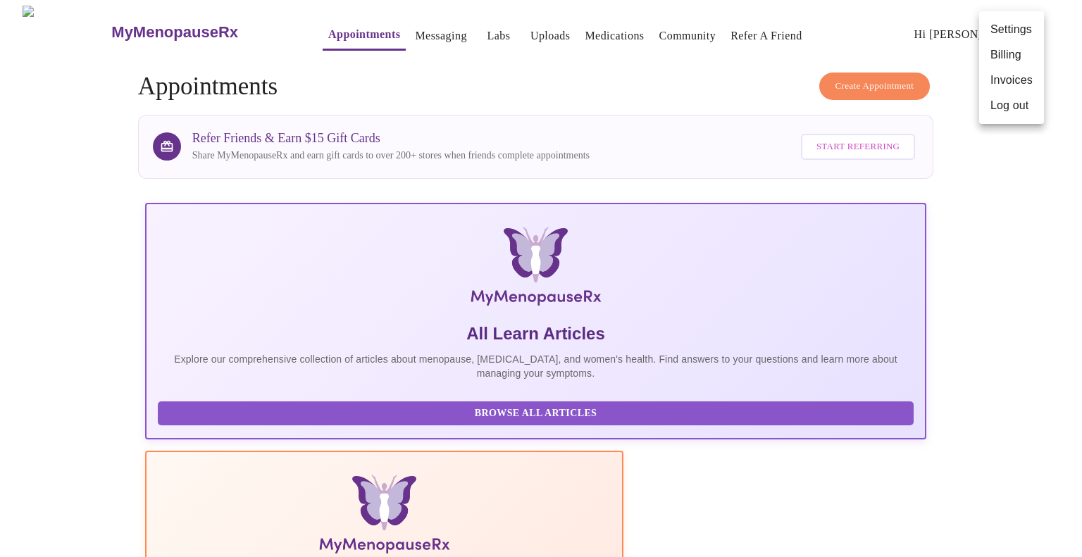
click at [870, 44] on div at bounding box center [541, 278] width 1082 height 557
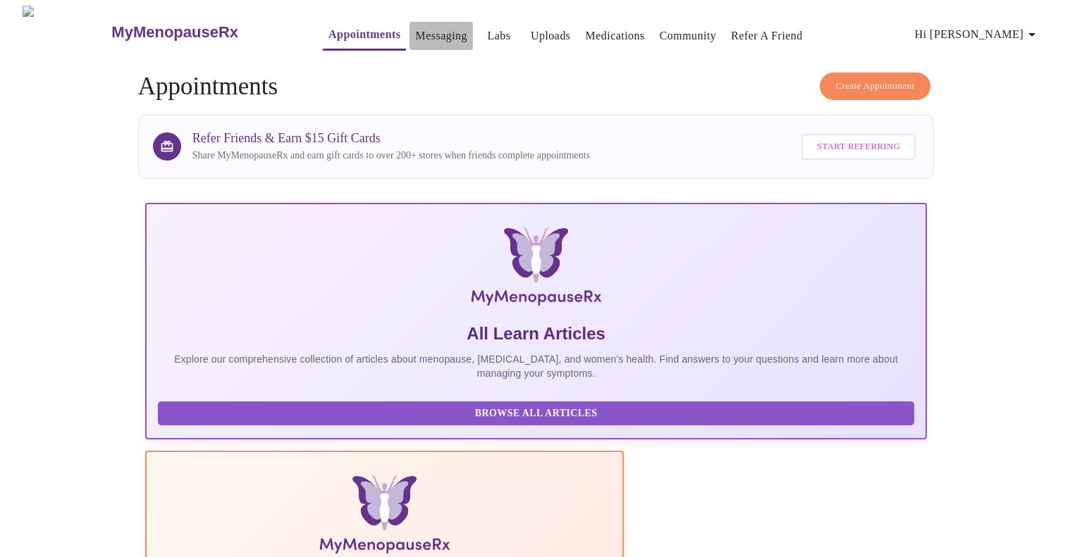
click at [415, 33] on link "Messaging" at bounding box center [440, 36] width 51 height 20
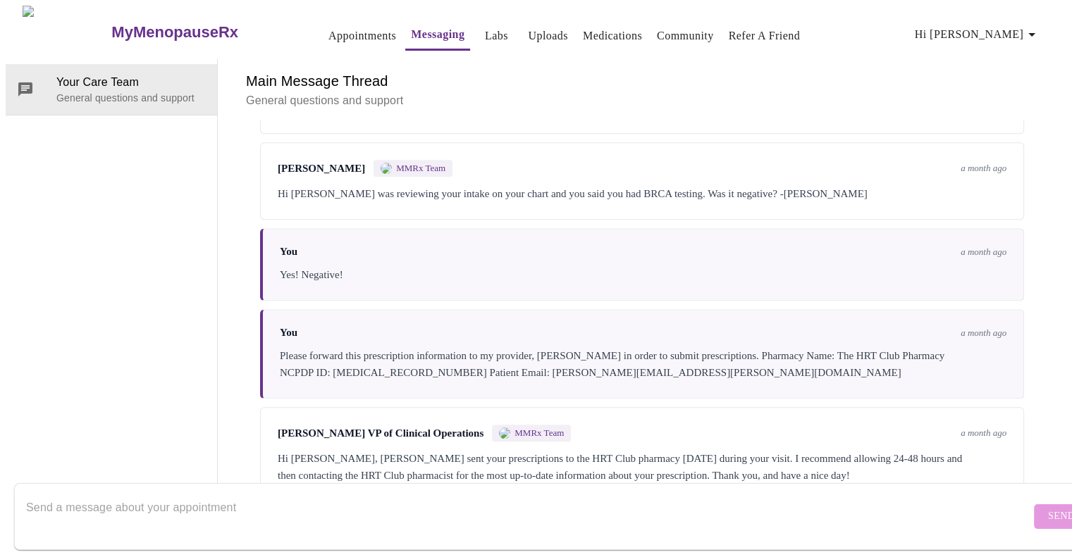
scroll to position [913, 0]
drag, startPoint x: 517, startPoint y: 401, endPoint x: 576, endPoint y: 398, distance: 59.3
click at [576, 450] on div "Hi [PERSON_NAME], [PERSON_NAME] sent your prescriptions to the HRT Club pharmac…" at bounding box center [642, 467] width 729 height 34
drag, startPoint x: 847, startPoint y: 295, endPoint x: 366, endPoint y: 317, distance: 481.8
click at [366, 347] on div "Please forward this prescription information to my provider, [PERSON_NAME] in o…" at bounding box center [643, 364] width 727 height 34
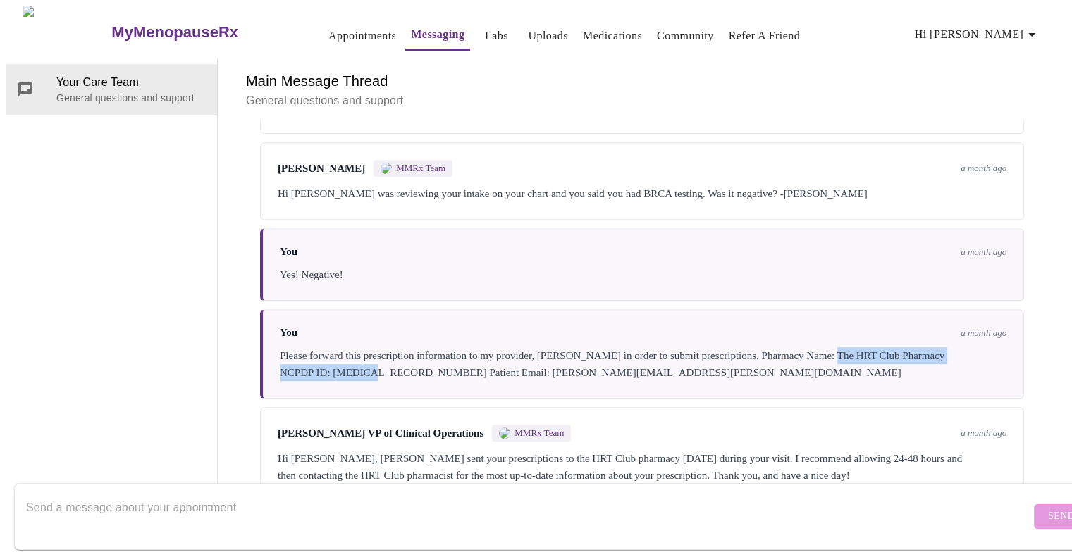
copy div "The HRT Club Pharmacy NCPDP ID: 3693202"
click at [331, 35] on link "Appointments" at bounding box center [362, 36] width 68 height 20
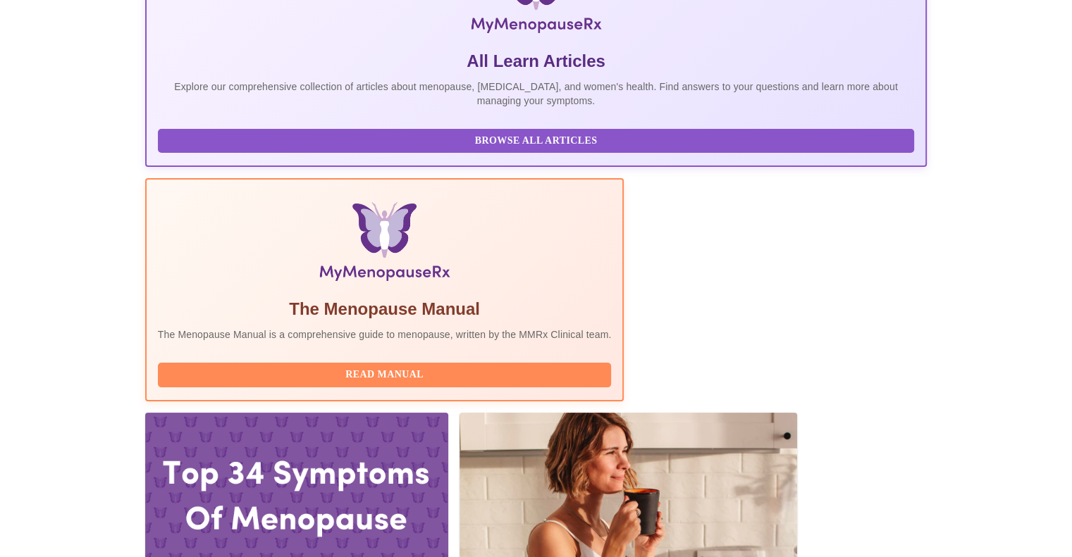
scroll to position [273, 0]
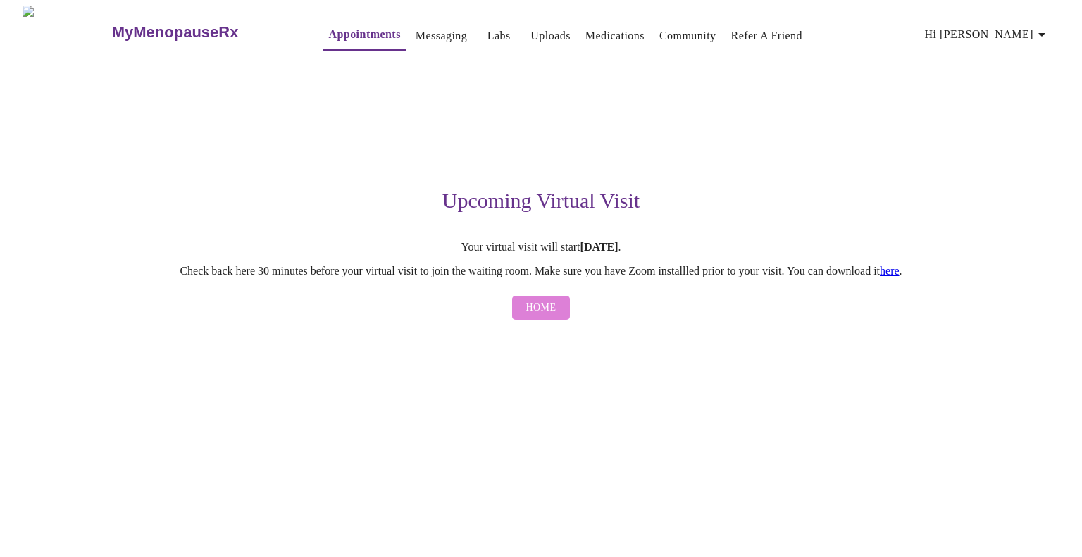
click at [548, 317] on span "Home" at bounding box center [541, 308] width 30 height 18
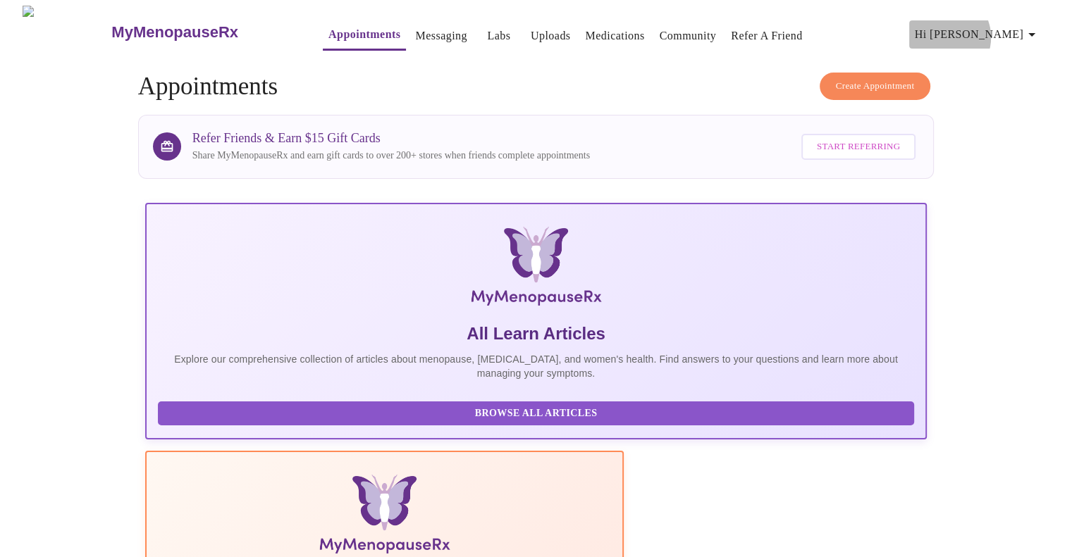
click at [1007, 32] on span "Hi [PERSON_NAME]" at bounding box center [977, 35] width 125 height 20
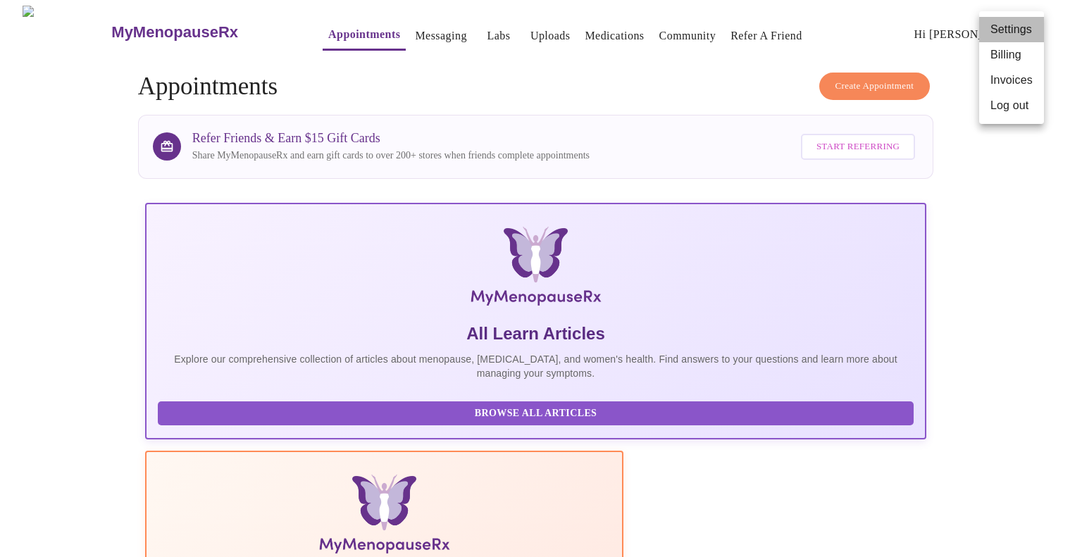
click at [1006, 30] on li "Settings" at bounding box center [1012, 29] width 65 height 25
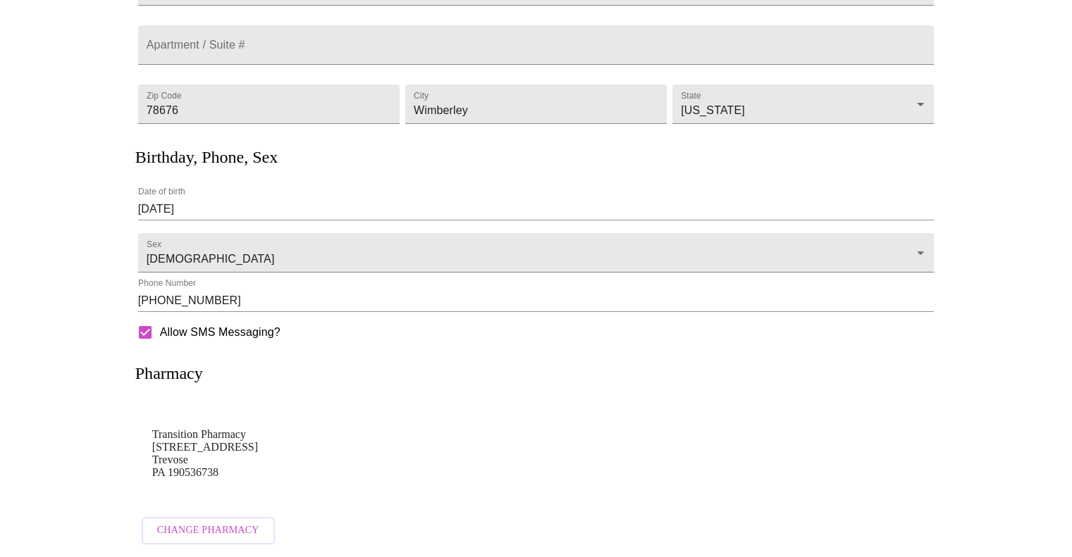
scroll to position [227, 0]
drag, startPoint x: 241, startPoint y: 461, endPoint x: 149, endPoint y: 408, distance: 106.4
click at [149, 408] on div "Transition Pharmacy 2540 Metropolitan Dr Suite 2546 Trevose PA 190536738" at bounding box center [536, 453] width 796 height 101
copy p "Transition Pharmacy 2540 Metropolitan Dr Suite 2546 Trevose PA 190536738"
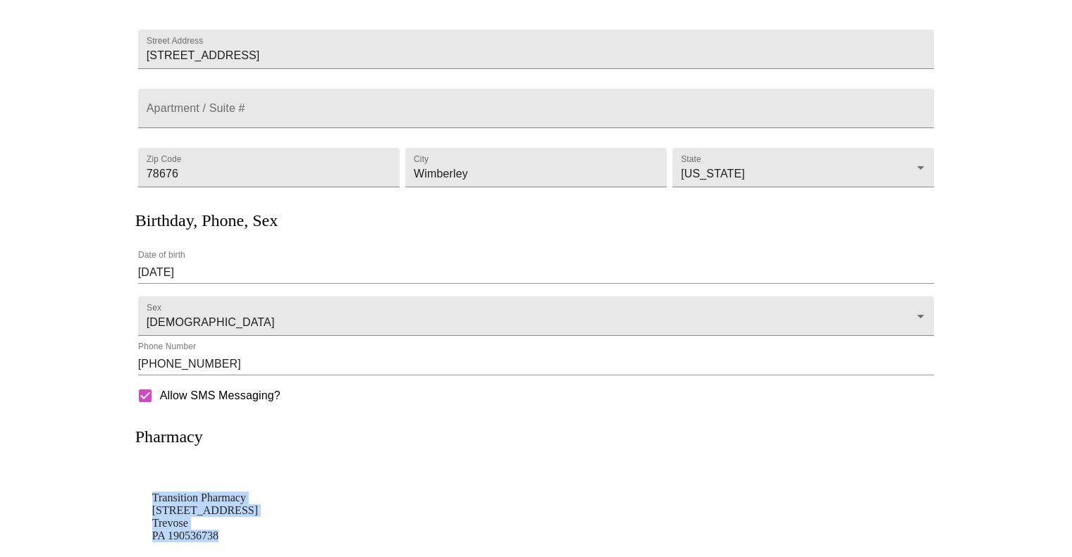
scroll to position [0, 0]
